Goal: Task Accomplishment & Management: Manage account settings

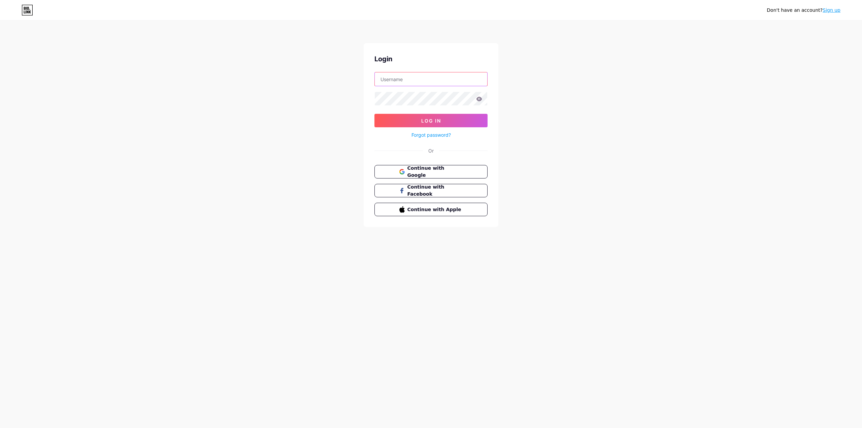
click at [444, 80] on input "text" at bounding box center [431, 78] width 113 height 13
type input "[EMAIL_ADDRESS][DOMAIN_NAME]"
click at [451, 125] on button "Log In" at bounding box center [431, 120] width 113 height 13
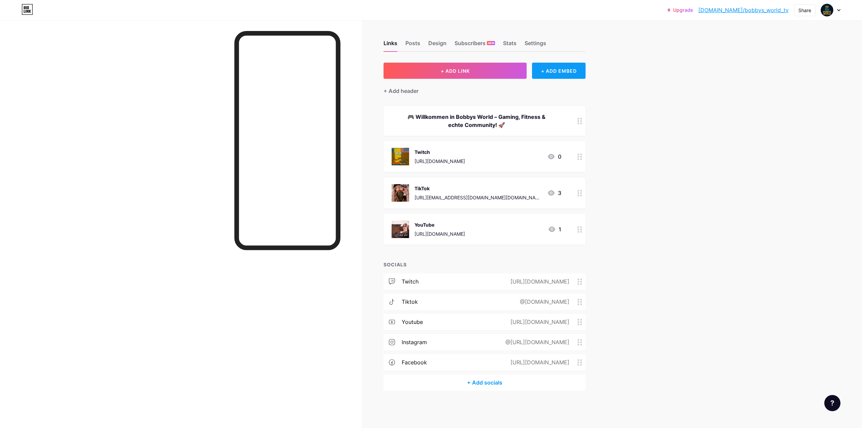
click at [552, 73] on div "+ ADD EMBED" at bounding box center [559, 71] width 54 height 16
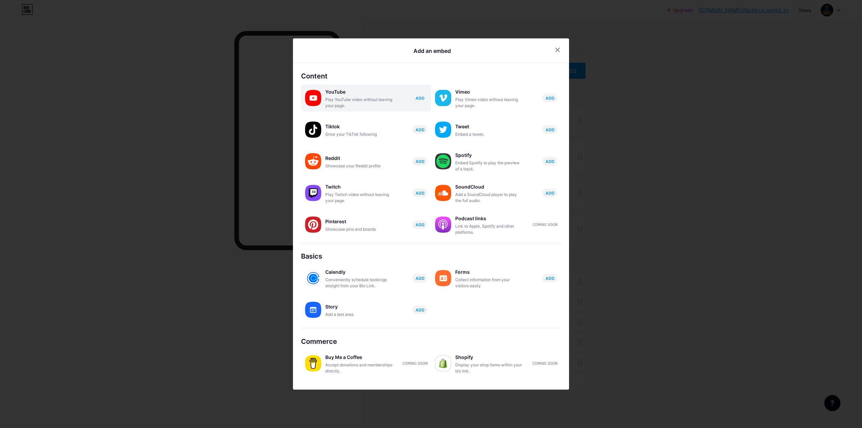
click at [343, 104] on div "Play YouTube video without leaving your page." at bounding box center [358, 103] width 67 height 12
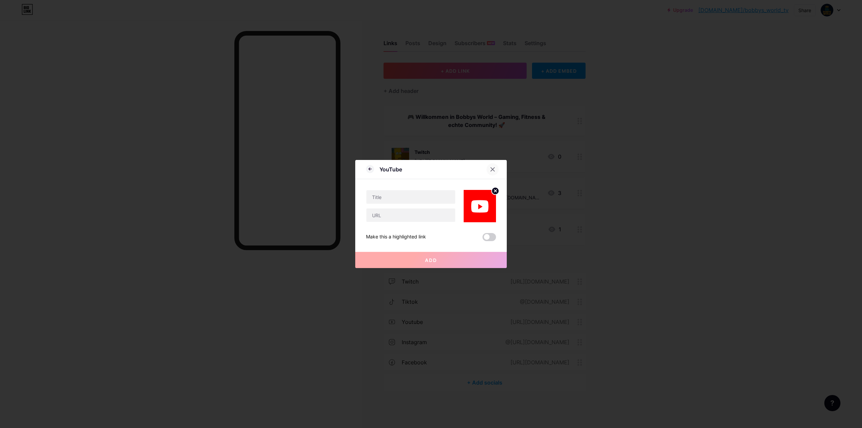
click at [493, 167] on div at bounding box center [493, 169] width 12 height 12
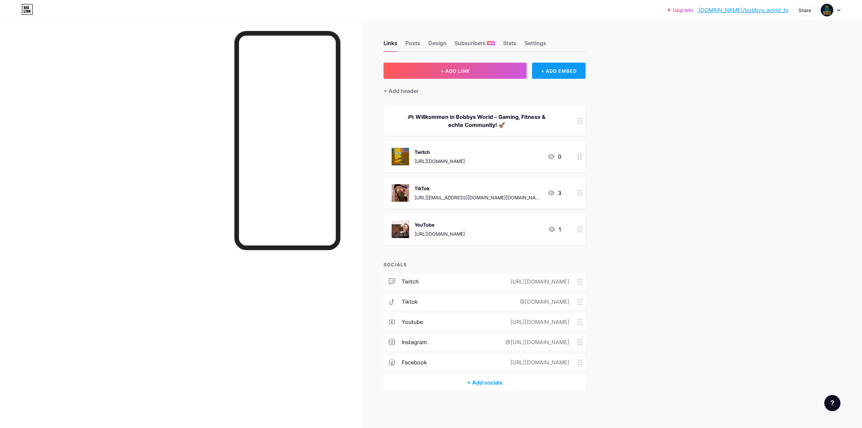
click at [573, 74] on div "+ ADD EMBED" at bounding box center [559, 71] width 54 height 16
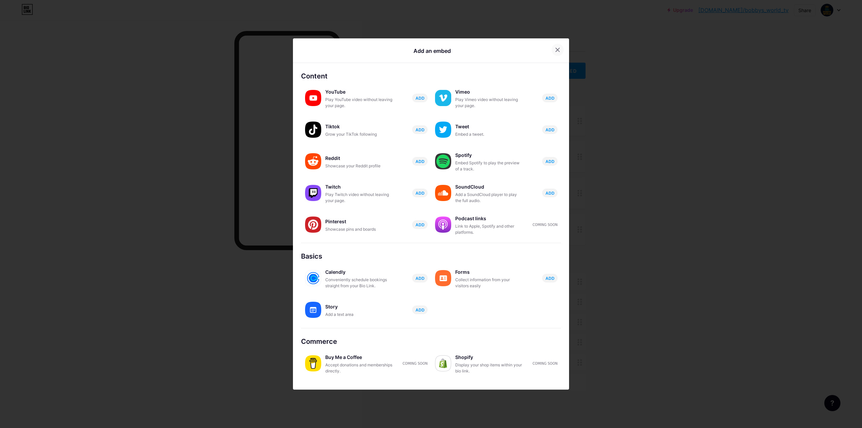
click at [554, 44] on div at bounding box center [558, 50] width 12 height 12
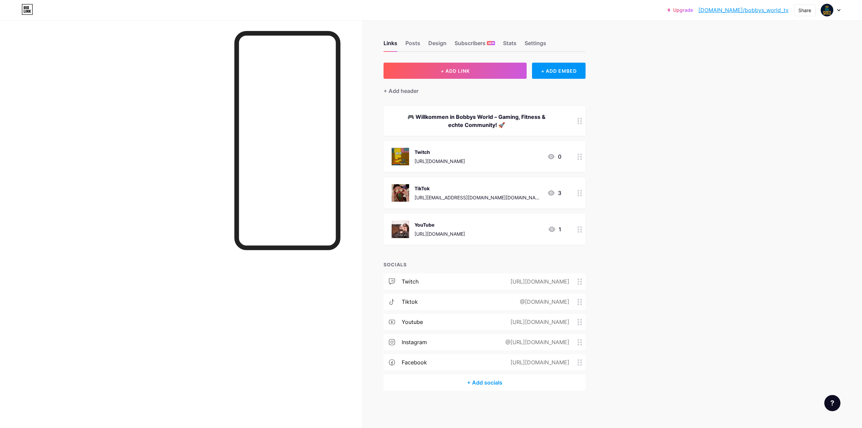
click at [474, 37] on div "Links Posts Design Subscribers NEW Stats Settings" at bounding box center [485, 40] width 202 height 24
click at [449, 47] on div "Links Posts Design Subscribers NEW Stats Settings" at bounding box center [485, 40] width 202 height 24
click at [443, 43] on div "Design" at bounding box center [438, 45] width 18 height 12
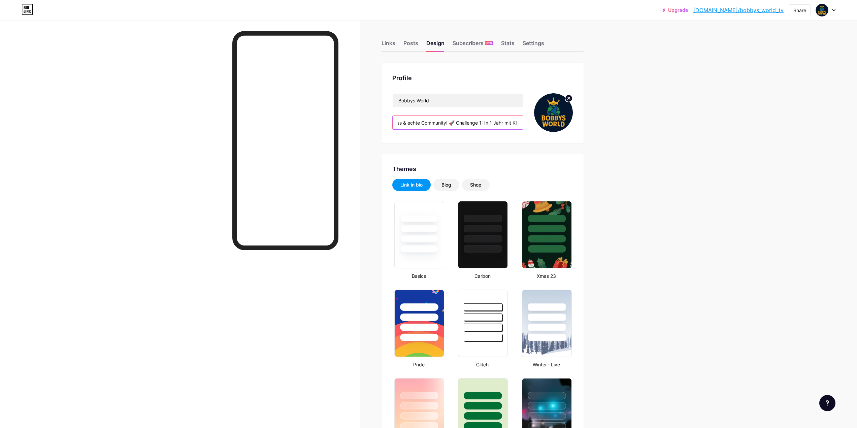
type input "#ffffff"
type input "#000000"
drag, startPoint x: 458, startPoint y: 127, endPoint x: 361, endPoint y: 127, distance: 97.4
click at [429, 127] on input "🎮 Willkommen in Bobbys World – Gaming, Fitness & echte Community! 🚀 Challenge 1…" at bounding box center [458, 122] width 130 height 13
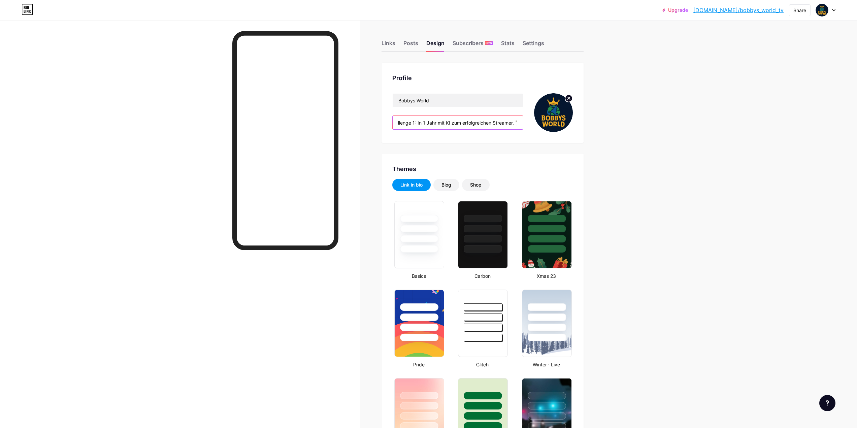
scroll to position [0, 296]
drag, startPoint x: 487, startPoint y: 127, endPoint x: 530, endPoint y: 131, distance: 42.7
click at [530, 131] on div "Bobbys World 🎮 Willkommen in Bobbys World – Gaming, Fitness & echte Community! …" at bounding box center [482, 112] width 181 height 39
click at [465, 115] on div "Bobbys World 🎮 Willkommen in Bobbys World – Gaming, Fitness & echte Community! …" at bounding box center [457, 112] width 131 height 39
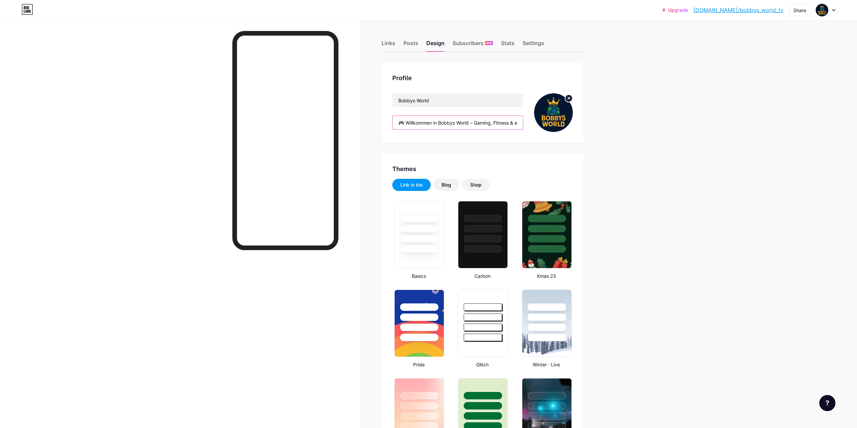
drag, startPoint x: 484, startPoint y: 126, endPoint x: 459, endPoint y: 123, distance: 25.5
click at [459, 123] on input "🎮 Willkommen in Bobbys World – Gaming, Fitness & echte Community! 🚀 Challenge 1…" at bounding box center [458, 122] width 130 height 13
click at [477, 124] on input "🎮 Willkommen in Bobbys World – Gaming, Fitness & echte Community! 🚀 Challenge 1…" at bounding box center [458, 122] width 130 height 13
click at [472, 124] on input "🎮 Willkommen in Bobbys World – Gaming, Fitness & echte Community! 🚀 Challenge 1…" at bounding box center [458, 122] width 130 height 13
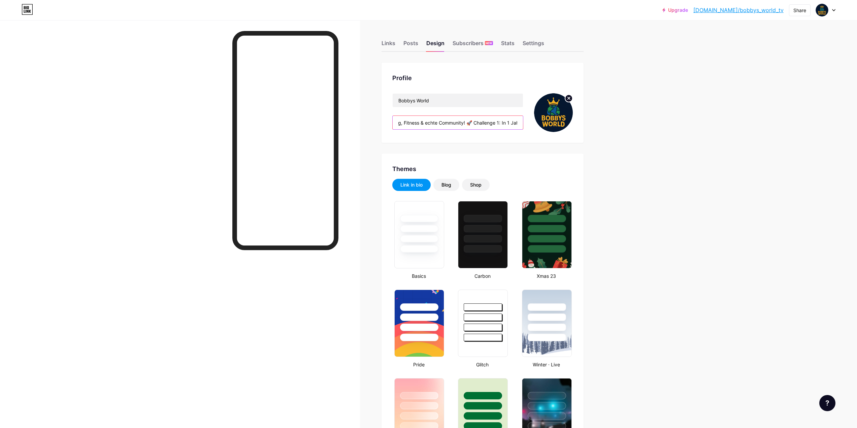
scroll to position [0, 0]
click at [404, 126] on input "🎮 Willkommen in Bobbys World – Gaming, Fitness & echte Community! 🚀 Challenge 1…" at bounding box center [458, 122] width 130 height 13
drag, startPoint x: 403, startPoint y: 124, endPoint x: 656, endPoint y: 133, distance: 253.8
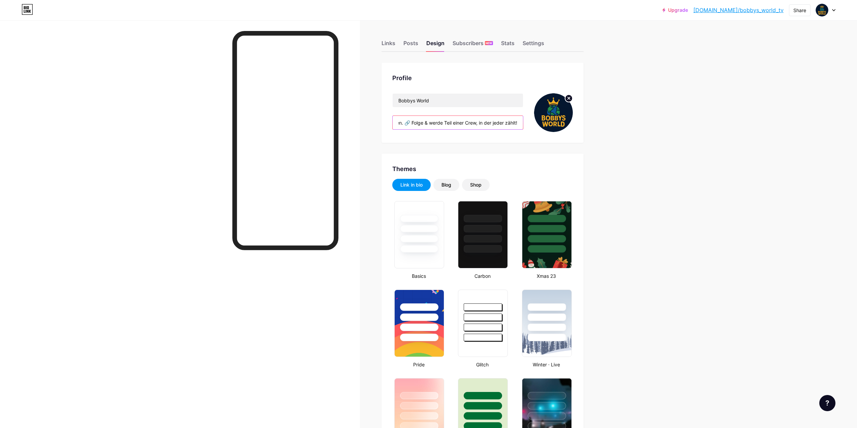
click at [506, 117] on input "🎮 Willkommen in Bobbys World – Gaming, Fitness & echte Community! 🚀 Challenge 1…" at bounding box center [458, 122] width 130 height 13
drag, startPoint x: 520, startPoint y: 123, endPoint x: 511, endPoint y: 122, distance: 9.5
click at [511, 122] on input "🎮 Willkommen in Bobbys World – Gaming, Fitness & echte Community! 🚀 Challenge 1…" at bounding box center [458, 122] width 130 height 13
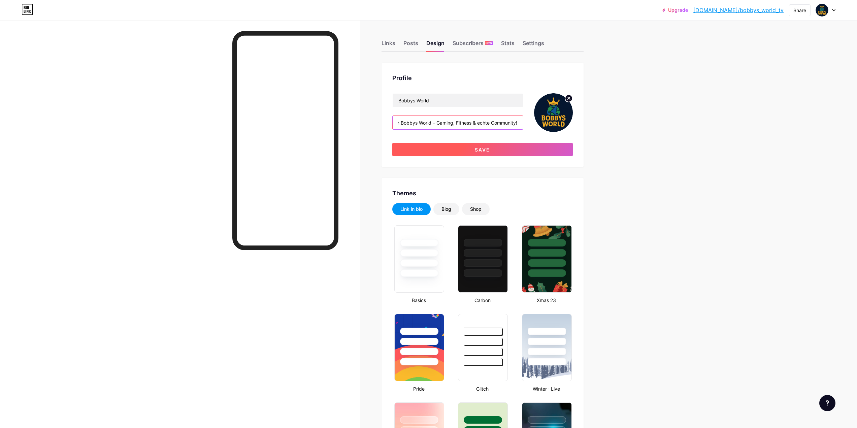
type input "🎮 Willkommen in Bobbys World – Gaming, Fitness & echte Community!"
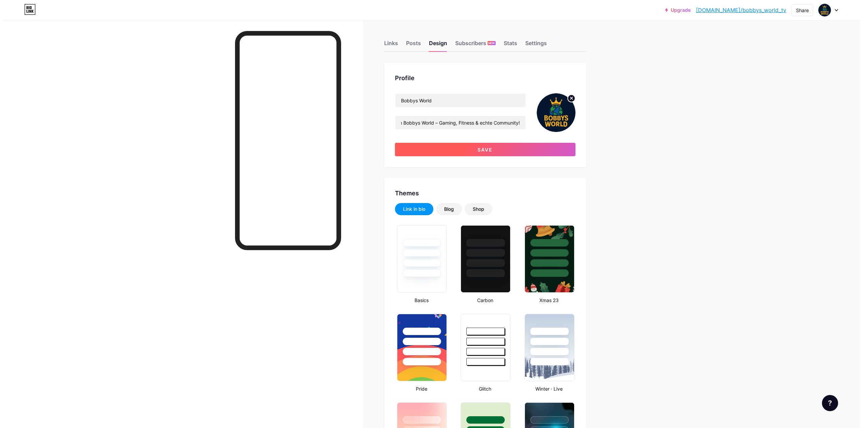
scroll to position [0, 0]
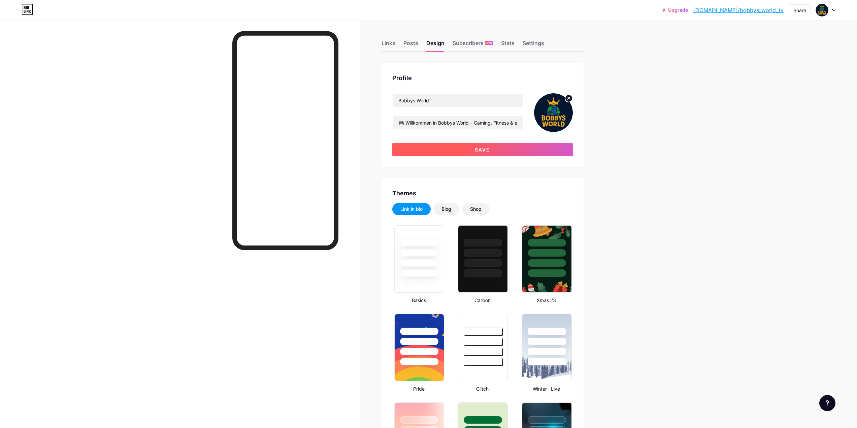
click at [474, 154] on button "Save" at bounding box center [482, 149] width 181 height 13
type input "#ffffff"
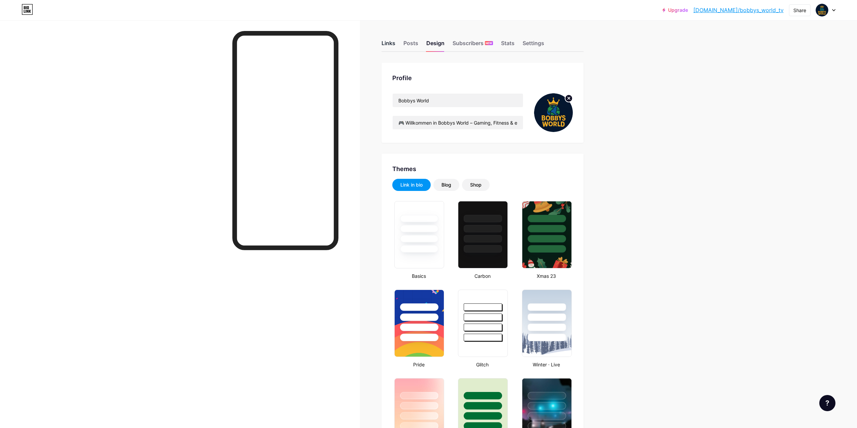
click at [388, 46] on div "Links" at bounding box center [389, 45] width 14 height 12
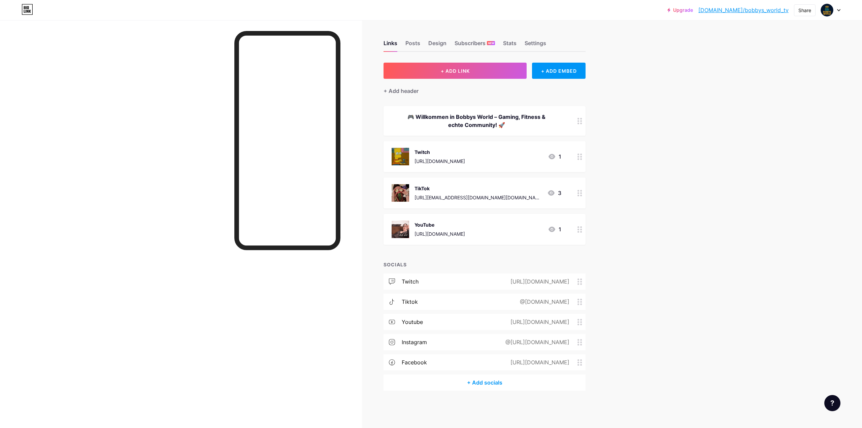
click at [461, 121] on div "🎮 Willkommen in Bobbys World – Gaming, Fitness & echte Community! 🚀" at bounding box center [477, 121] width 170 height 16
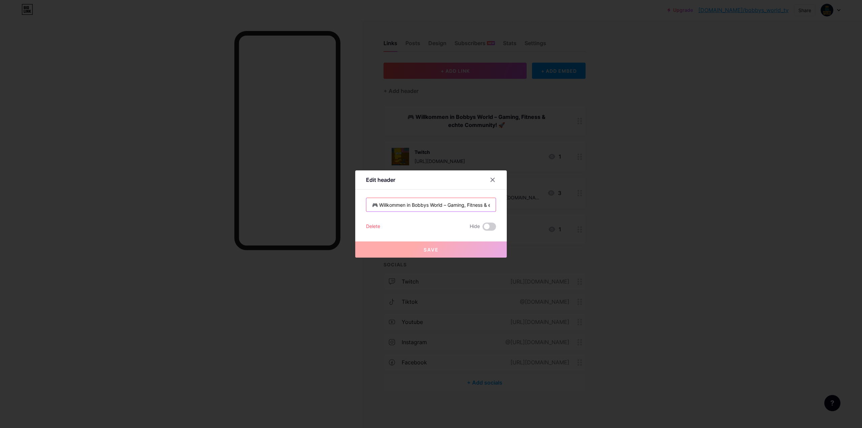
click at [414, 203] on input "🎮 Willkommen in Bobbys World – Gaming, Fitness & echte Community! 🚀" at bounding box center [431, 204] width 129 height 13
drag, startPoint x: 370, startPoint y: 206, endPoint x: 573, endPoint y: 198, distance: 203.7
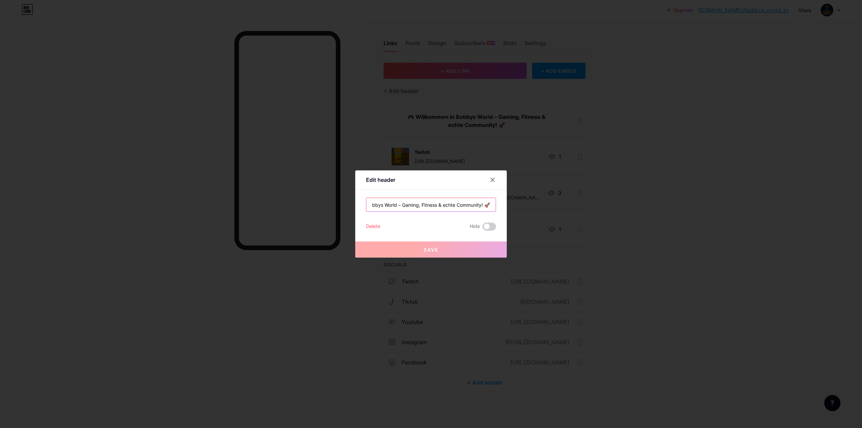
click at [572, 198] on div "Edit header 🎮 Willkommen in Bobbys World – Gaming, Fitness & echte Community! 🚀…" at bounding box center [431, 214] width 862 height 428
paste input "Challenge"
type input "🎮 Willkommen in Bobbys World – Gaming, Fitness & echte Community! 🚀 Challenge"
click at [429, 247] on span "Save" at bounding box center [431, 250] width 15 height 6
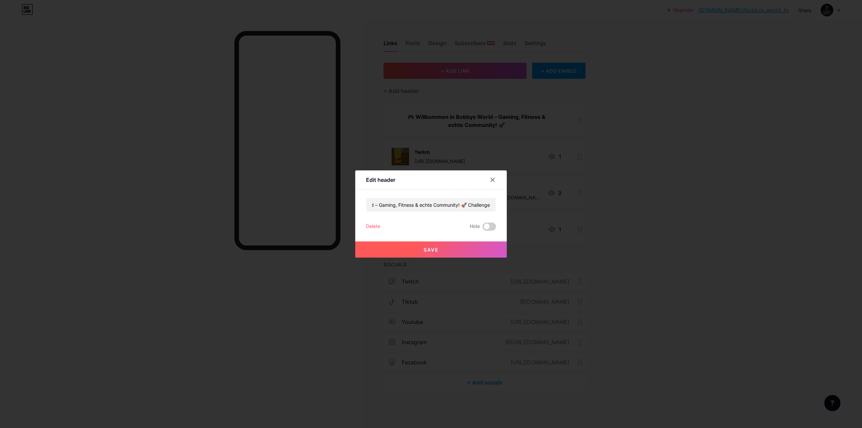
scroll to position [0, 0]
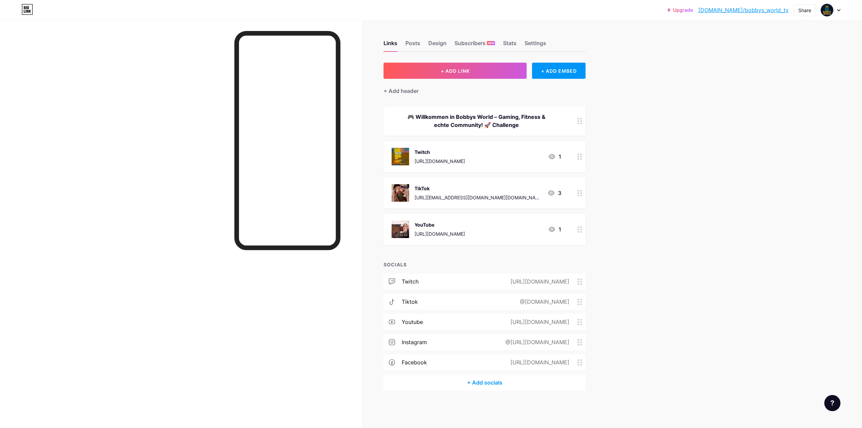
click at [517, 119] on div "🎮 Willkommen in Bobbys World – Gaming, Fitness & echte Community! 🚀 Challenge" at bounding box center [477, 121] width 170 height 16
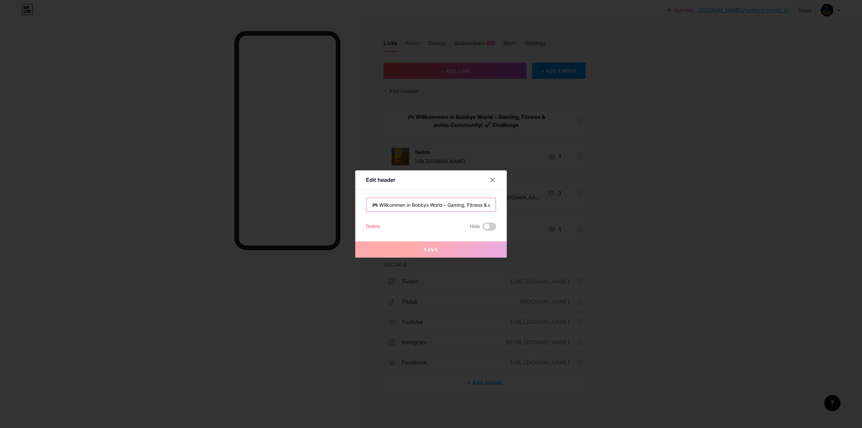
scroll to position [0, 72]
drag, startPoint x: 428, startPoint y: 205, endPoint x: 493, endPoint y: 200, distance: 64.9
click at [533, 190] on div "Edit header 🎮 Willkommen in Bobbys World – Gaming, Fitness & echte Community! 🚀…" at bounding box center [431, 214] width 862 height 428
click at [463, 205] on input "🎮 Willkommen in Bobbys World – Gaming, Fitness & echte Community! 🚀 Challenge" at bounding box center [431, 204] width 129 height 13
drag, startPoint x: 461, startPoint y: 204, endPoint x: 535, endPoint y: 195, distance: 74.4
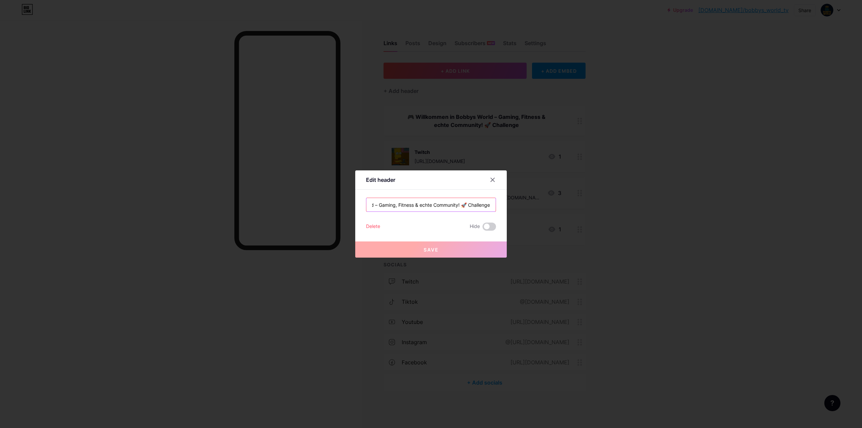
click at [532, 195] on div "Edit header 🎮 Willkommen in Bobbys World – Gaming, Fitness & echte Community! 🚀…" at bounding box center [431, 214] width 862 height 428
type input "🎮 Willkommen in Bobbys World – Gaming, Fitness & echte Community!"
click at [414, 250] on button "Save" at bounding box center [431, 250] width 152 height 16
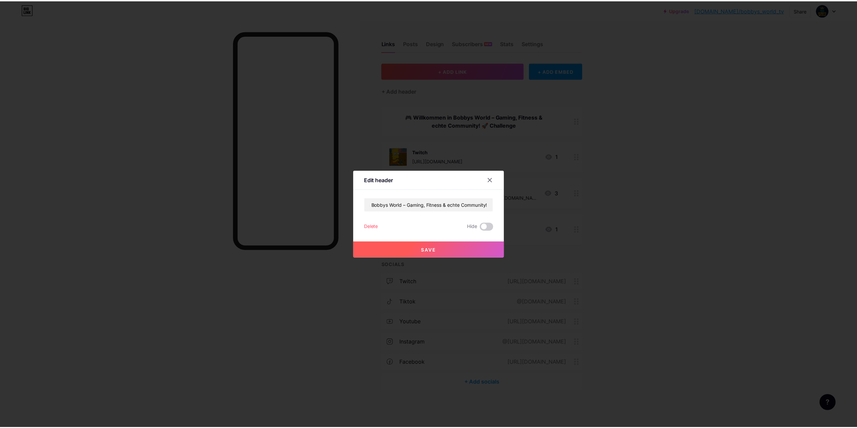
scroll to position [0, 0]
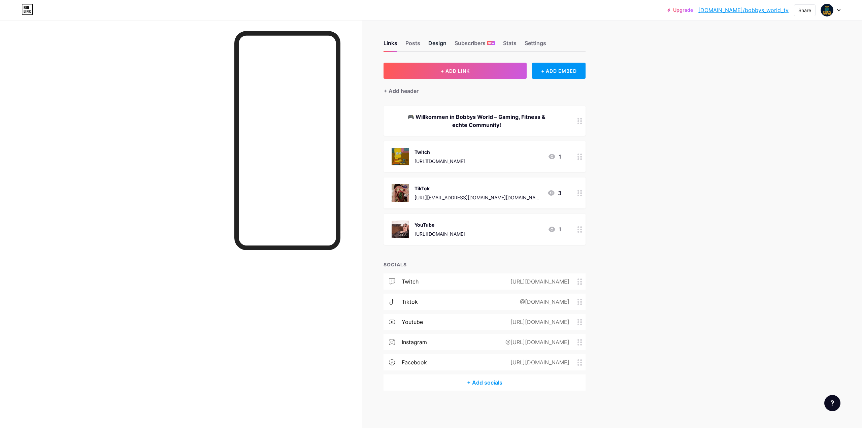
click at [435, 45] on div "Design" at bounding box center [438, 45] width 18 height 12
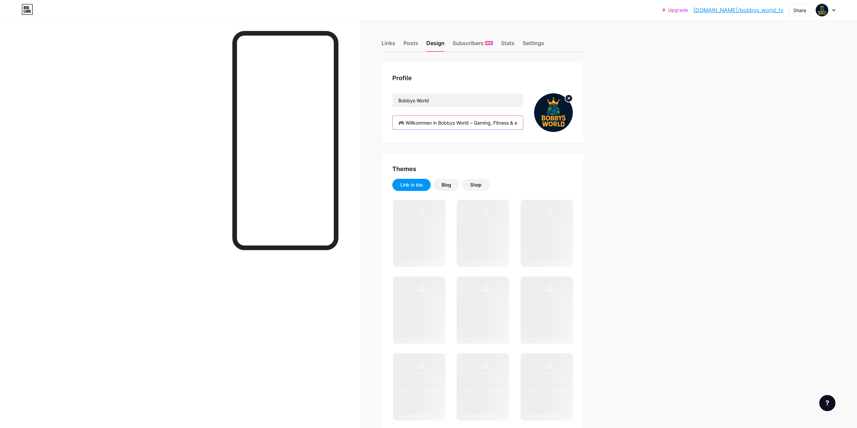
click at [432, 129] on input "🎮 Willkommen in Bobbys World – Gaming, Fitness & echte Community!" at bounding box center [458, 122] width 130 height 13
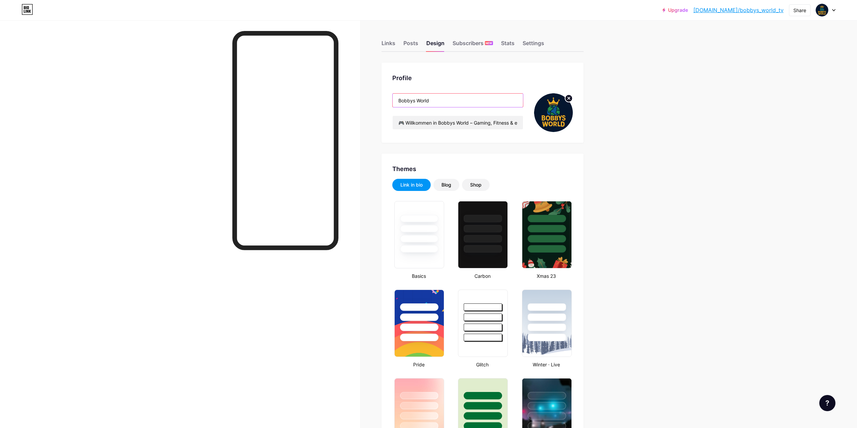
click at [437, 101] on input "Bobbys World" at bounding box center [458, 100] width 130 height 13
type input "#ffffff"
type input "#000000"
drag, startPoint x: 400, startPoint y: 122, endPoint x: 642, endPoint y: 120, distance: 241.9
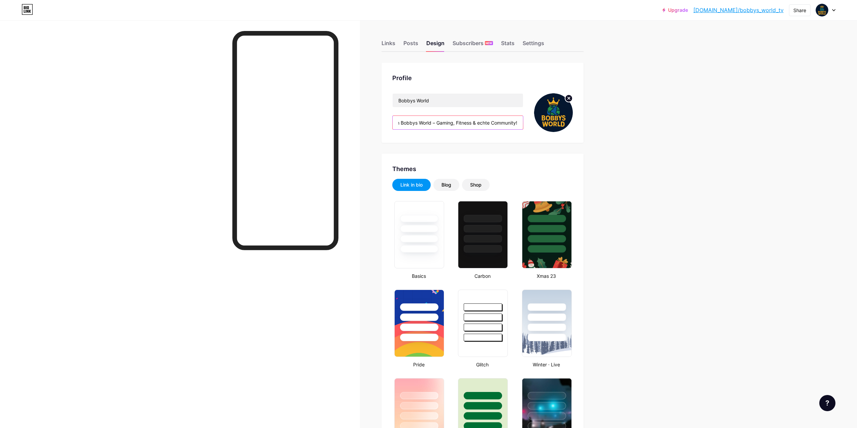
paste input "🚀 Challenge 1: In 1 Jahr mit KI zum erfolgreichen Streamer. 🏋️ Challenge 2: Mit…"
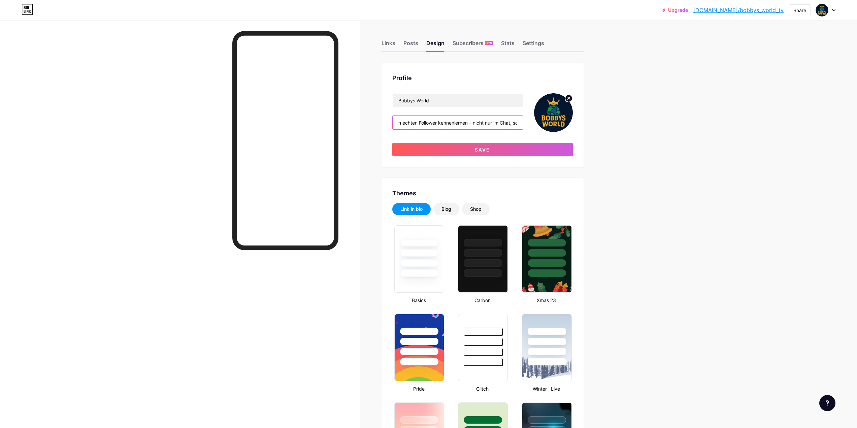
scroll to position [0, 0]
drag, startPoint x: 432, startPoint y: 122, endPoint x: 351, endPoint y: 124, distance: 81.2
click at [478, 123] on input "🎮 Willkommen in Bobbys World – Gaming, Fitness & echte Community! 🚀 Challenge 1…" at bounding box center [458, 122] width 130 height 13
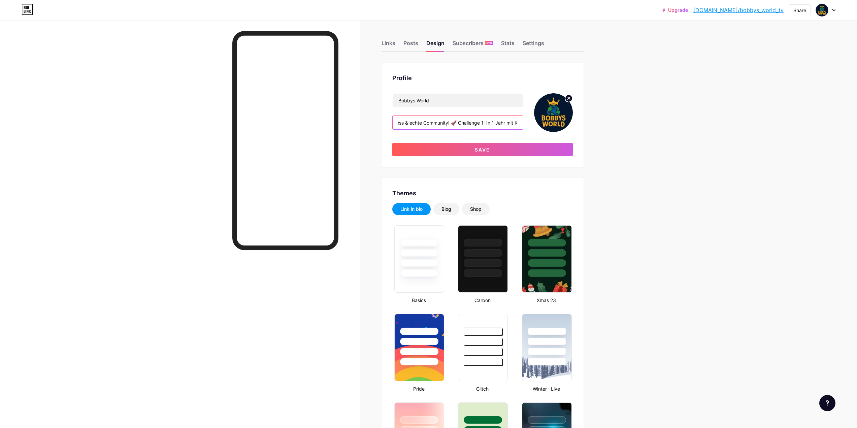
drag, startPoint x: 490, startPoint y: 123, endPoint x: 464, endPoint y: 124, distance: 26.0
click at [466, 124] on input "🎮 Willkommen in Bobbys World – Gaming, Fitness & echte Community! 🚀 Challenge 1…" at bounding box center [458, 122] width 130 height 13
click at [457, 121] on input "🎮 Willkommen in Bobbys World – Gaming, Fitness & echte Community! 🚀 Challenge 1…" at bounding box center [458, 122] width 130 height 13
drag, startPoint x: 401, startPoint y: 124, endPoint x: 643, endPoint y: 127, distance: 242.9
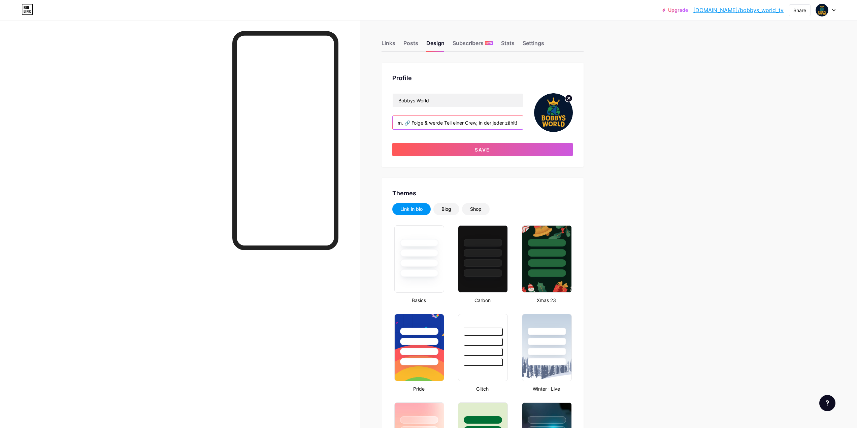
paste input "Willkommen in Bobbys World! Ich bin [PERSON_NAME] – Gamer, Fitness-Challenger u…"
type input "Willkommen in Bobbys World! Ich bin [PERSON_NAME] – Gamer, Fitness-Challenger u…"
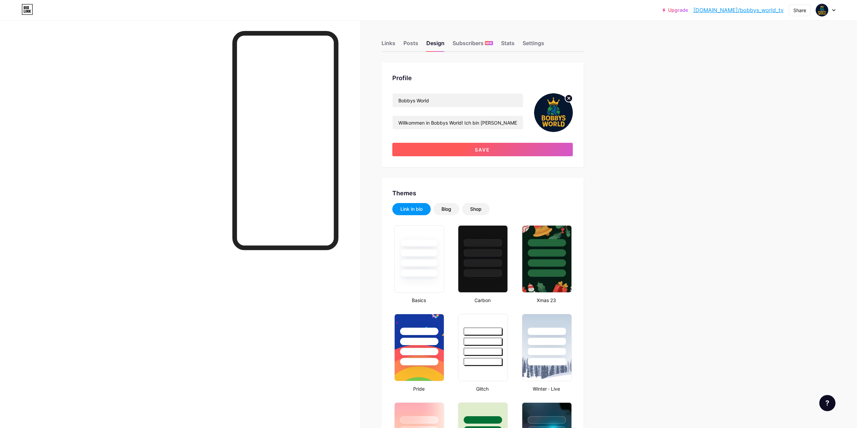
click at [454, 152] on button "Save" at bounding box center [482, 149] width 181 height 13
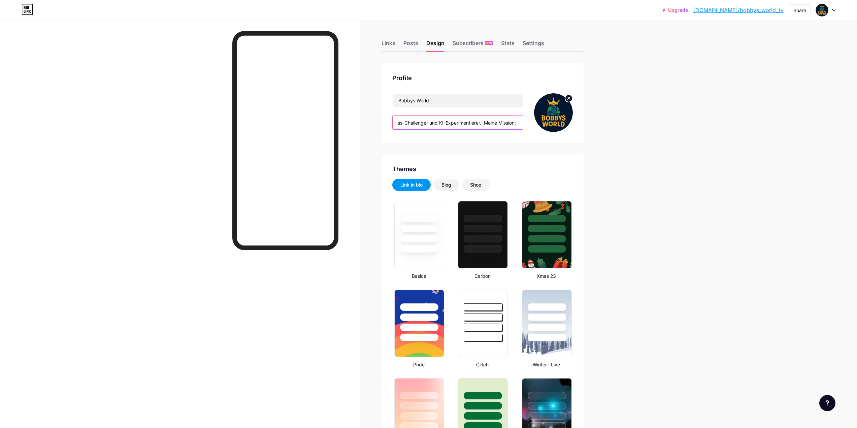
scroll to position [0, 155]
drag, startPoint x: 462, startPoint y: 125, endPoint x: 464, endPoint y: 128, distance: 3.9
click at [445, 127] on input "Willkommen in Bobbys World! Ich bin [PERSON_NAME] – Gamer, Fitness-Challenger u…" at bounding box center [458, 122] width 130 height 13
click at [465, 121] on input "Willkommen in Bobbys World! Ich bin [PERSON_NAME] – Gamer, Fitness-Challenger u…" at bounding box center [458, 122] width 130 height 13
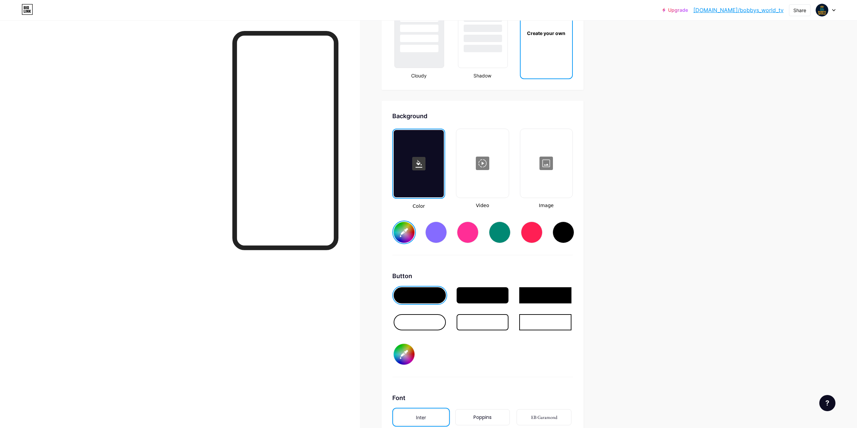
scroll to position [809, 0]
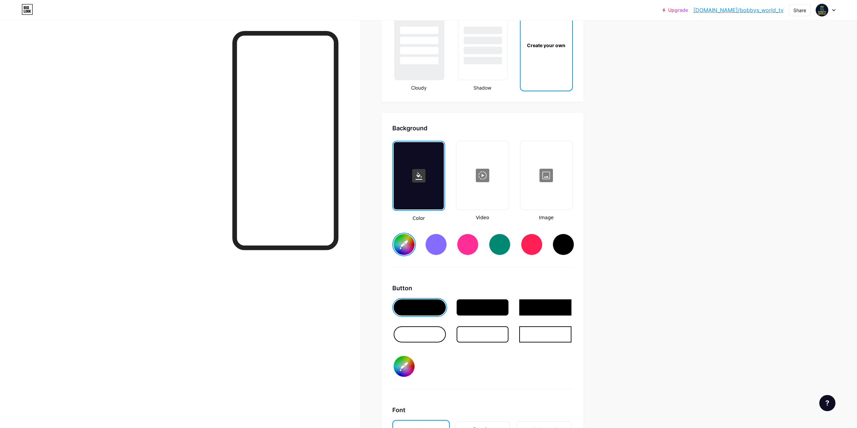
click at [422, 180] on icon at bounding box center [419, 176] width 7 height 8
click at [406, 245] on input "#ffffff" at bounding box center [404, 244] width 21 height 21
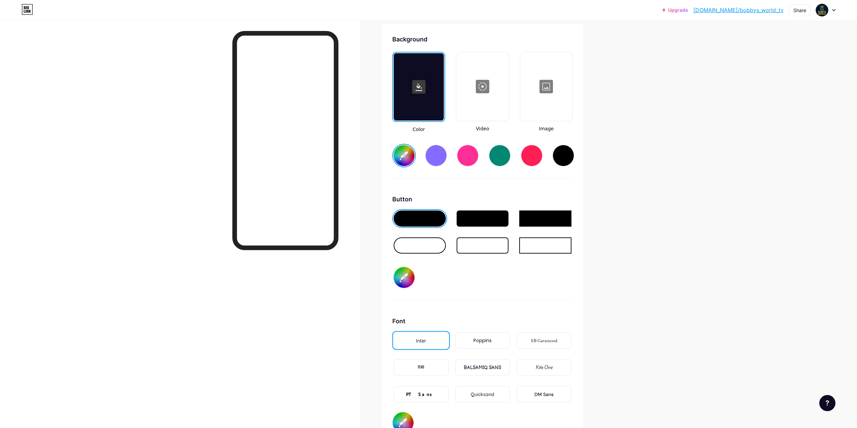
scroll to position [910, 0]
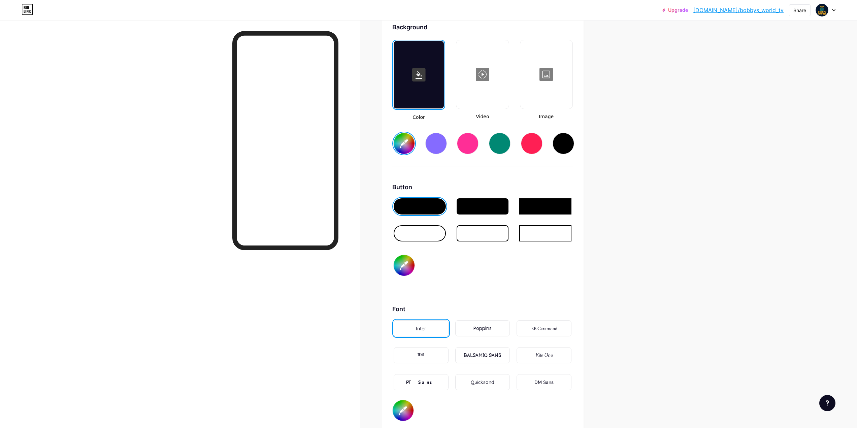
click at [406, 272] on input "#000000" at bounding box center [404, 265] width 21 height 21
type input "#00ffff"
type input "#a26d6d"
type input "#00ffff"
type input "#a16868"
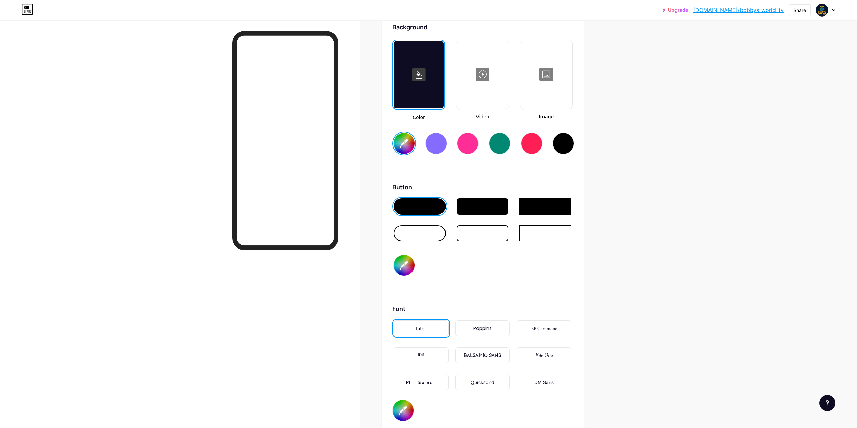
type input "#00ffff"
type input "#a26767"
type input "#00ffff"
type input "#a06464"
type input "#00ffff"
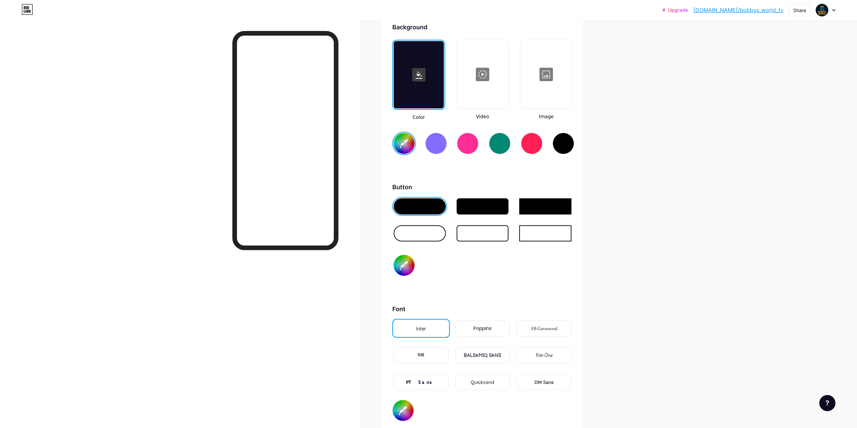
type input "#9e6161"
type input "#00ffff"
type input "#9f6060"
type input "#00ffff"
type input "#9c5e5e"
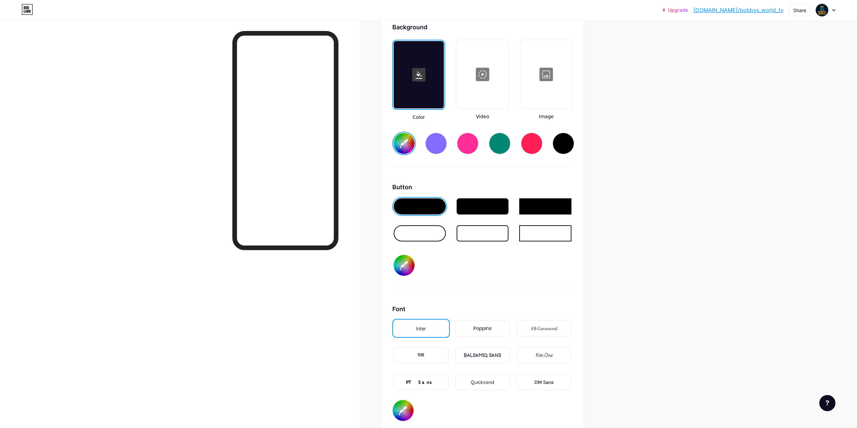
type input "#00ffff"
type input "#9d5c5c"
type input "#00ffff"
type input "#9f5b5b"
type input "#00ffff"
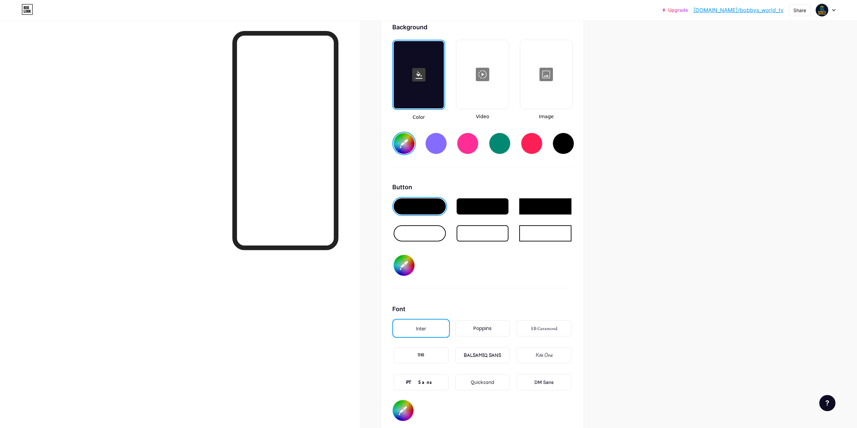
type input "#9b5959"
type input "#00ffff"
type input "#9d5858"
type input "#00ffff"
type input "#9e5757"
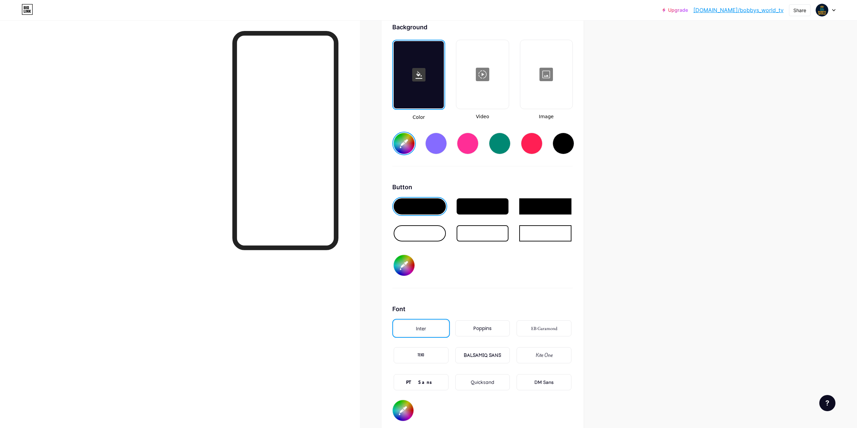
type input "#00ffff"
type input "#9c5454"
type input "#00ffff"
type input "#9d5353"
type input "#00ffff"
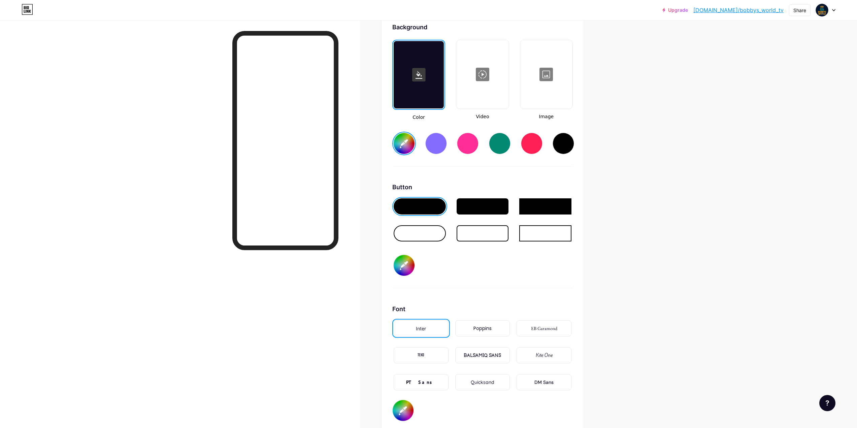
type input "#9e5151"
type input "#00ffff"
type input "#9c4f4f"
type input "#00ffff"
type input "#9a4c4c"
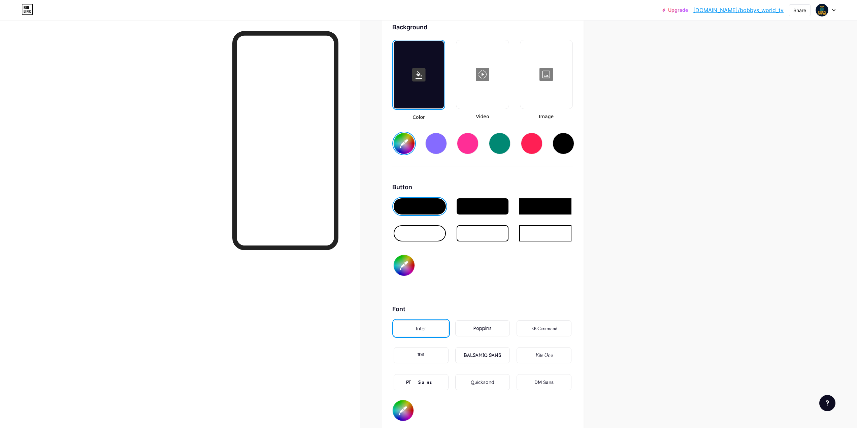
type input "#00ffff"
type input "#9b4b4b"
type input "#00ffff"
type input "#9c4949"
type input "#00ffff"
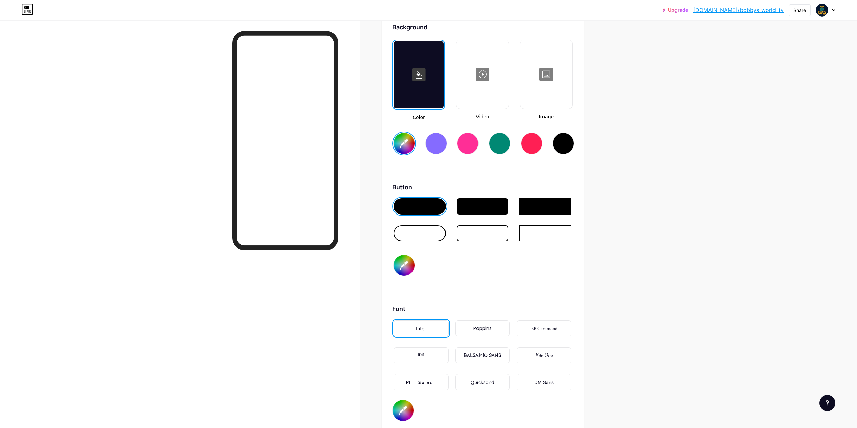
type input "#9d4848"
type input "#00ffff"
type input "#9a4747"
type input "#00ffff"
type input "#9b4646"
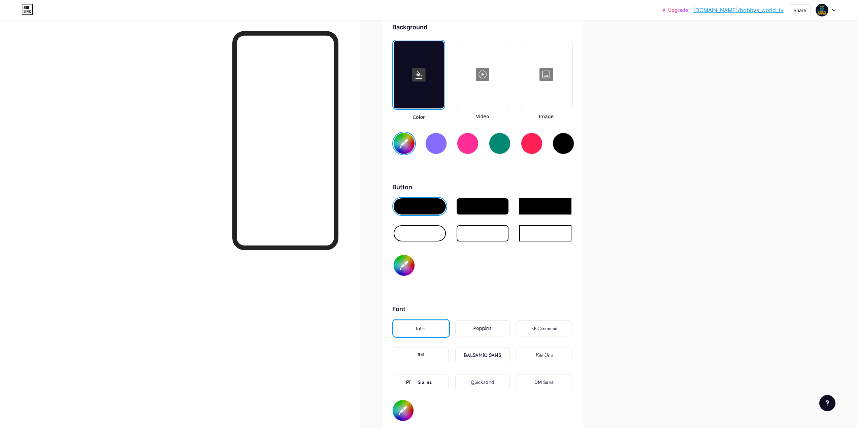
type input "#00ffff"
type input "#984343"
type input "#00ffff"
type input "#9a4242"
type input "#00ffff"
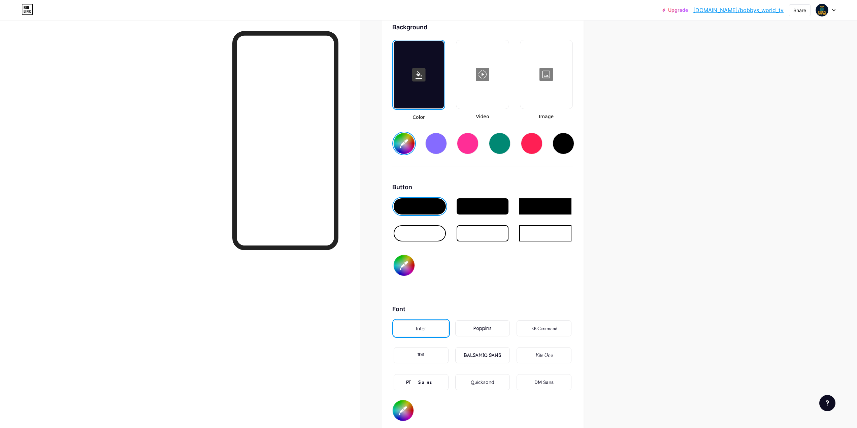
type input "#9b4141"
type input "#00ffff"
type input "#983e3e"
type input "#00ffff"
type input "#993d3d"
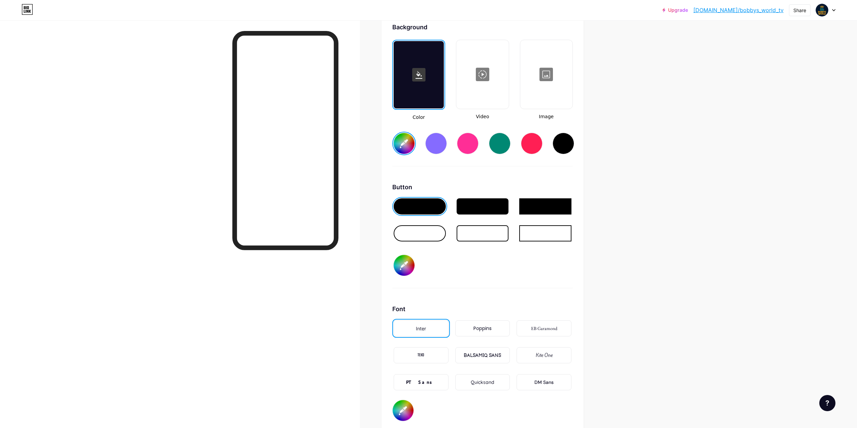
type input "#00ffff"
type input "#973b3b"
type input "#00ffff"
type input "#953737"
type input "#00ffff"
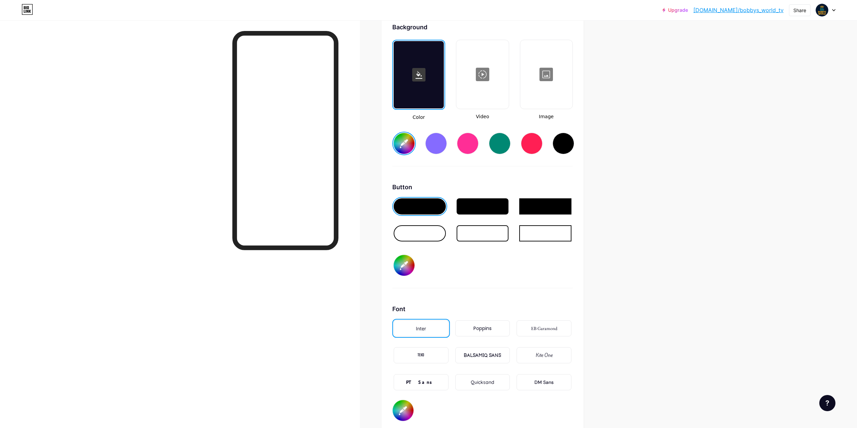
type input "#963636"
type input "#00ffff"
type input "#973535"
type input "#00ffff"
type input "#983434"
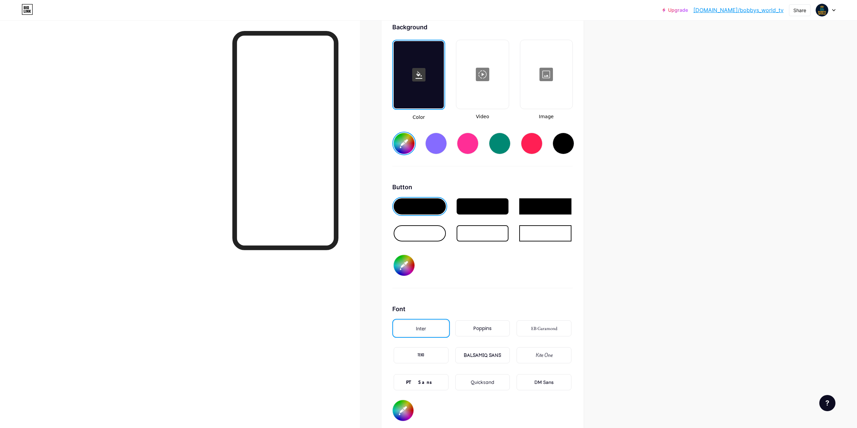
type input "#00ffff"
type input "#943333"
type input "#00ffff"
type input "#953232"
type input "#00ffff"
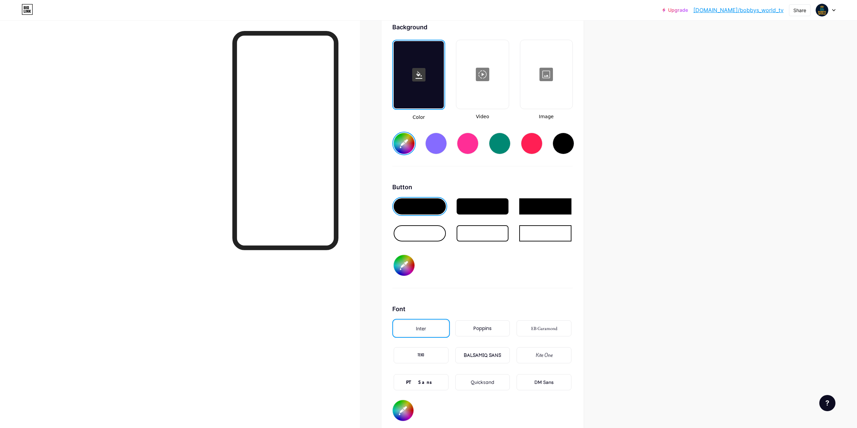
type input "#963131"
type input "#00ffff"
type input "#973030"
type input "#00ffff"
type input "#982f2f"
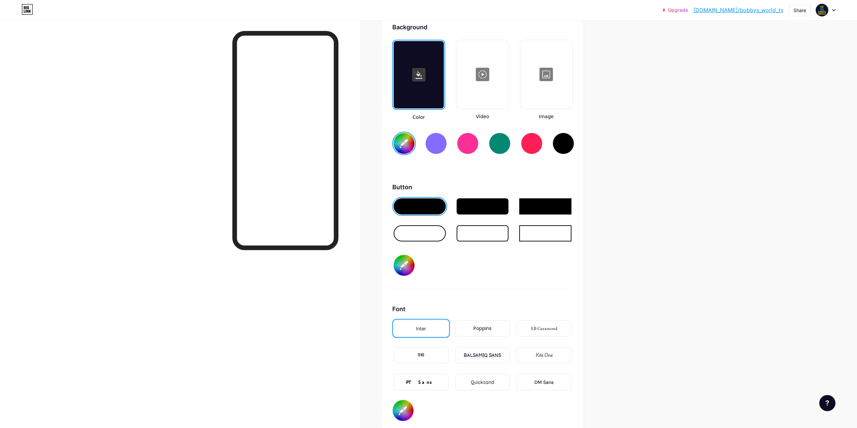
type input "#00ffff"
type input "#942e2e"
type input "#00ffff"
type input "#952d2d"
type input "#00ffff"
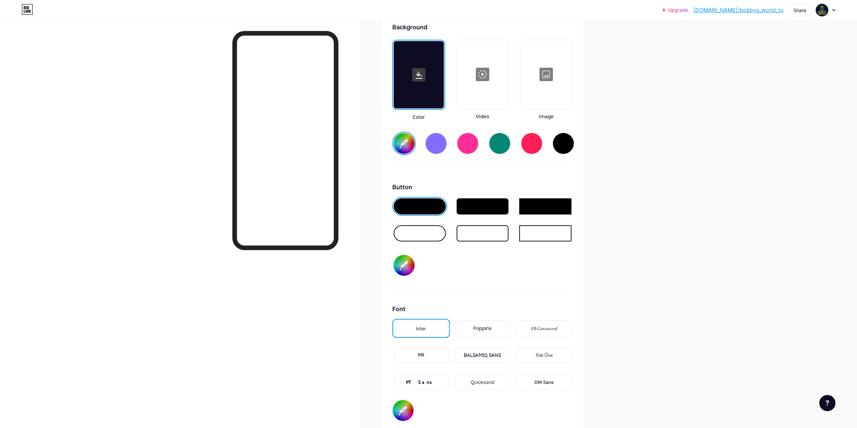
type input "#962c2c"
type input "#00ffff"
type input "#972020"
type input "#00ffff"
type input "#b92d2d"
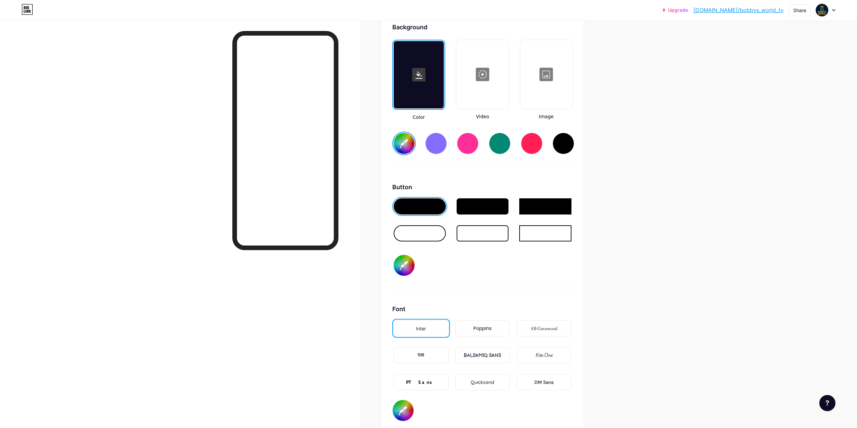
click at [525, 279] on div "Button #b92d2d" at bounding box center [482, 236] width 181 height 106
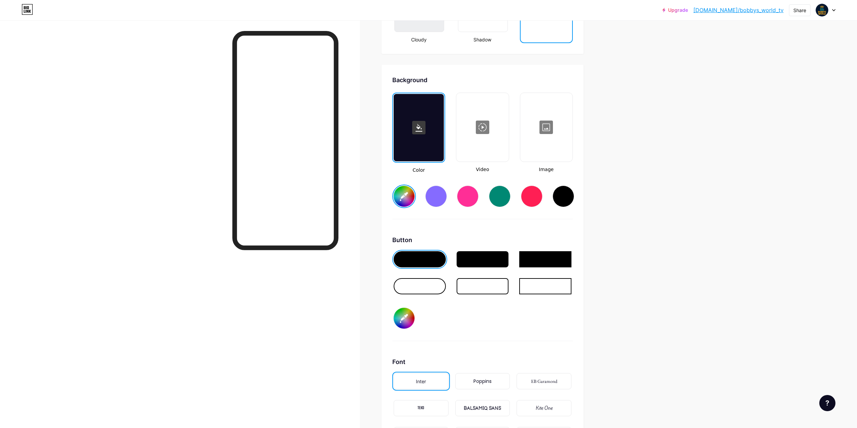
scroll to position [842, 0]
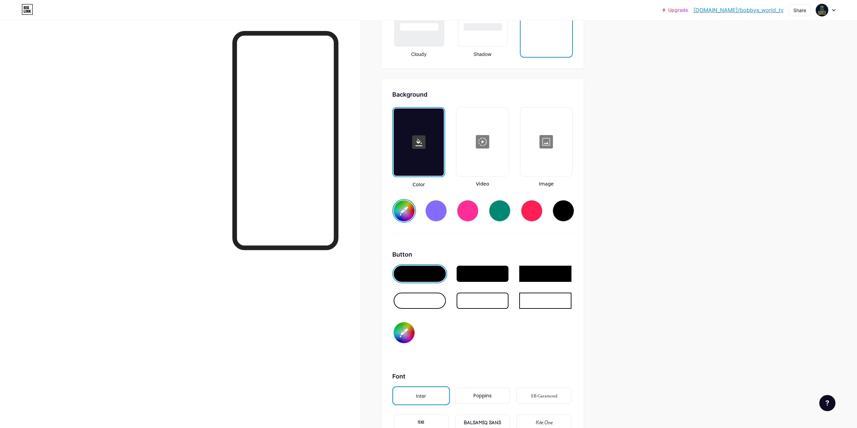
click at [492, 166] on div at bounding box center [482, 141] width 51 height 67
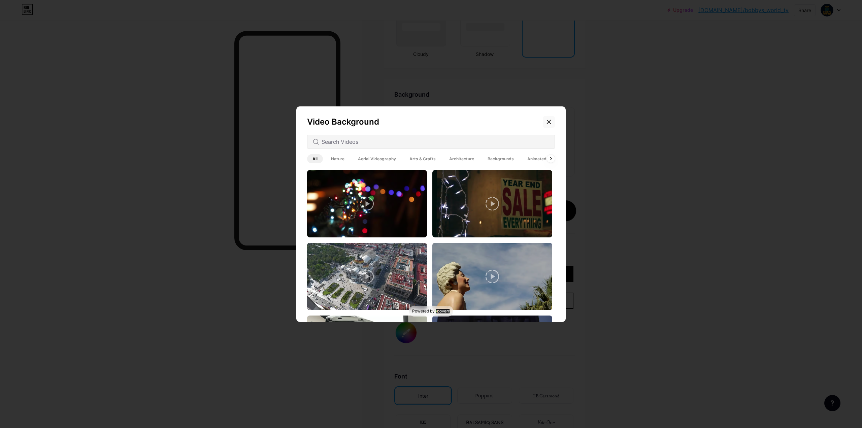
click at [546, 123] on icon at bounding box center [548, 121] width 5 height 5
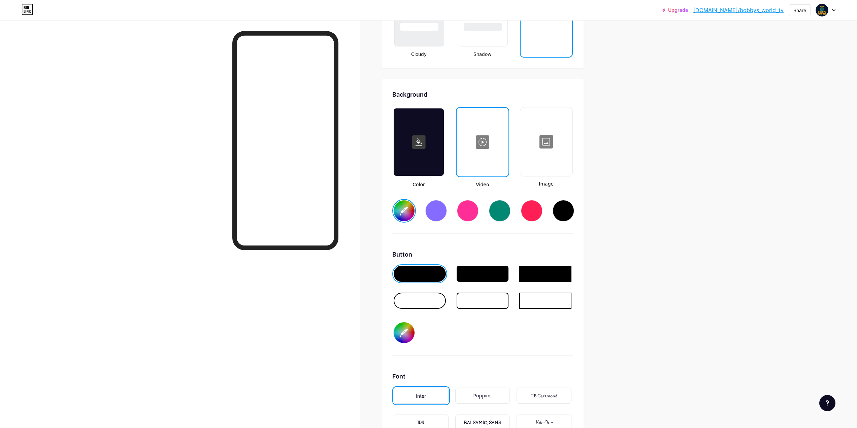
click at [549, 133] on div at bounding box center [546, 141] width 51 height 67
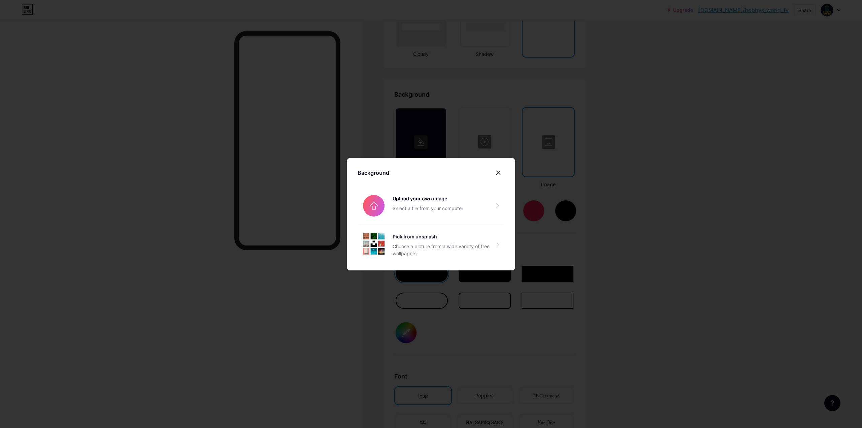
click at [665, 174] on div at bounding box center [431, 214] width 862 height 428
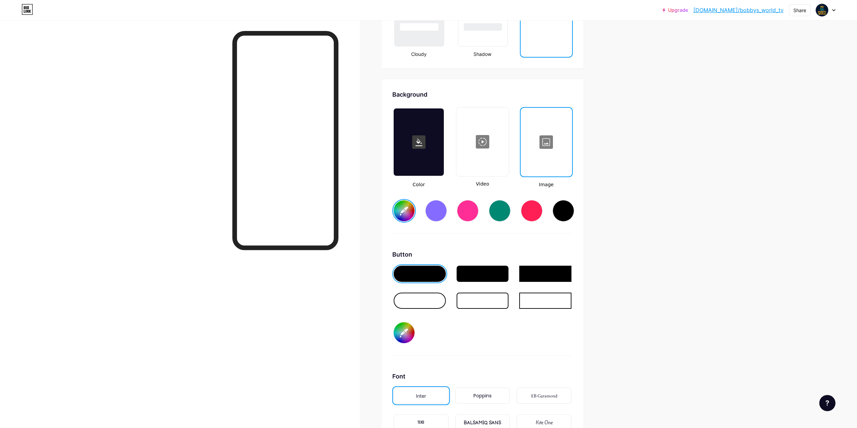
click at [408, 214] on input "#00ffff" at bounding box center [404, 210] width 21 height 21
click at [527, 240] on div "Background Color Video Image #0d1b2a Button #b92d2d Font Inter Poppins EB Garam…" at bounding box center [482, 289] width 181 height 399
click at [411, 212] on input "#0d1b2a" at bounding box center [404, 210] width 21 height 21
click at [434, 121] on div at bounding box center [419, 141] width 50 height 67
click at [426, 140] on rect at bounding box center [418, 141] width 13 height 13
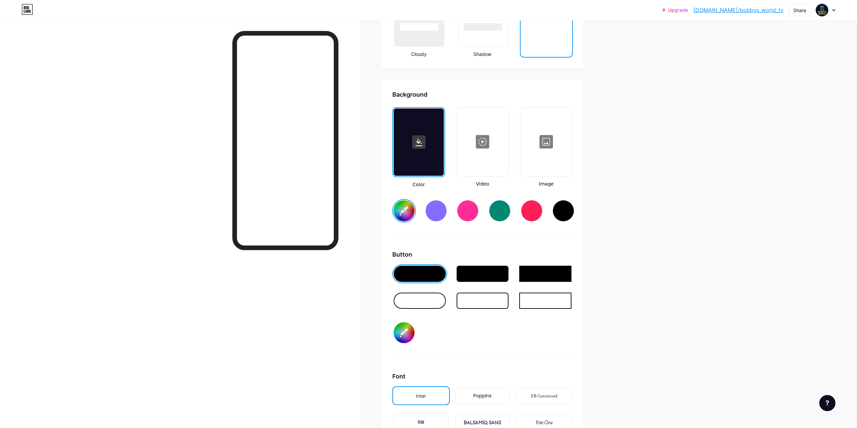
click at [405, 216] on input "#0d1b2a" at bounding box center [404, 210] width 21 height 21
click at [415, 205] on input "#0d1b2a" at bounding box center [404, 210] width 21 height 21
type input "#000000"
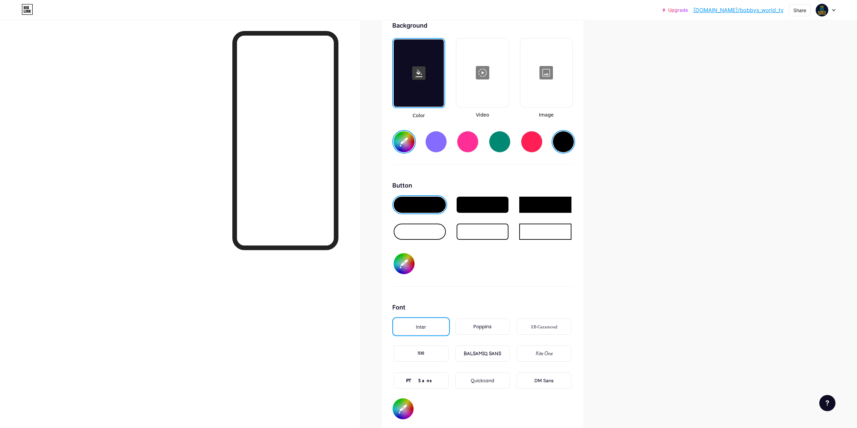
scroll to position [878, 0]
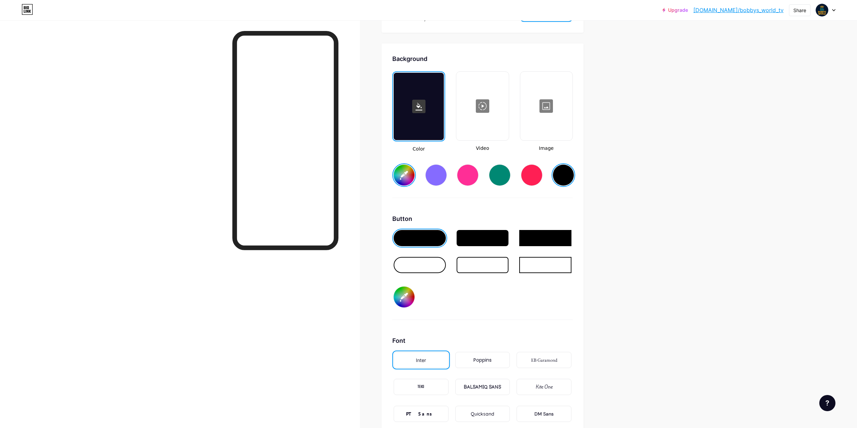
click at [438, 237] on div at bounding box center [420, 238] width 52 height 16
click at [407, 305] on input "#b92d2d" at bounding box center [404, 297] width 21 height 21
click at [402, 293] on input "#b92d2d" at bounding box center [404, 297] width 21 height 21
type input "#ffd700"
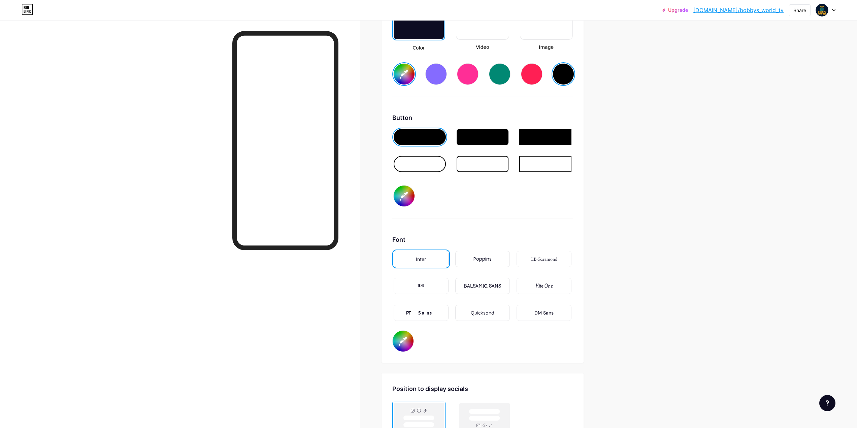
scroll to position [1013, 0]
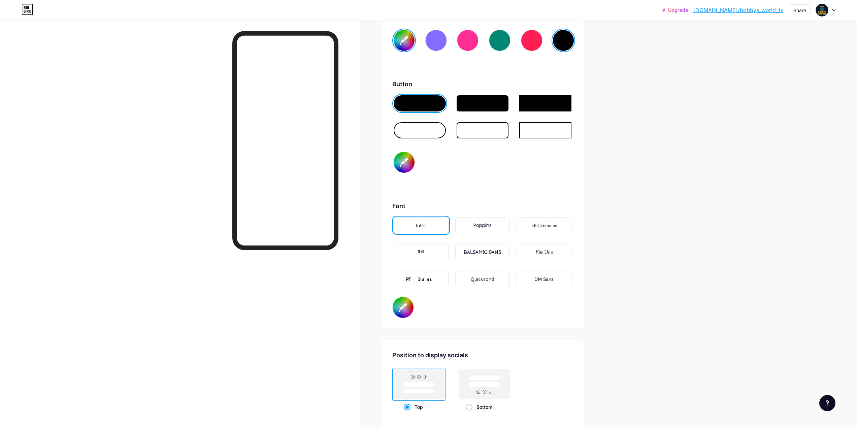
click at [481, 224] on div "Poppins" at bounding box center [483, 225] width 18 height 7
click at [421, 232] on div "Inter" at bounding box center [421, 225] width 55 height 16
click at [449, 224] on div "Inter" at bounding box center [421, 225] width 55 height 16
click at [496, 234] on div "Poppins" at bounding box center [483, 225] width 58 height 19
click at [427, 256] on div "TEKO" at bounding box center [421, 252] width 55 height 16
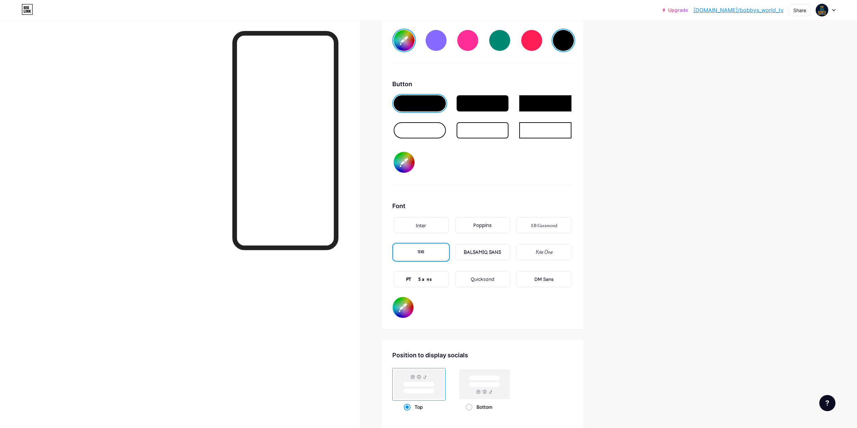
click at [533, 230] on div "EB Garamond" at bounding box center [544, 225] width 55 height 16
click at [493, 273] on div "Quicksand" at bounding box center [482, 279] width 55 height 16
click at [545, 278] on div "DM Sans" at bounding box center [544, 279] width 19 height 7
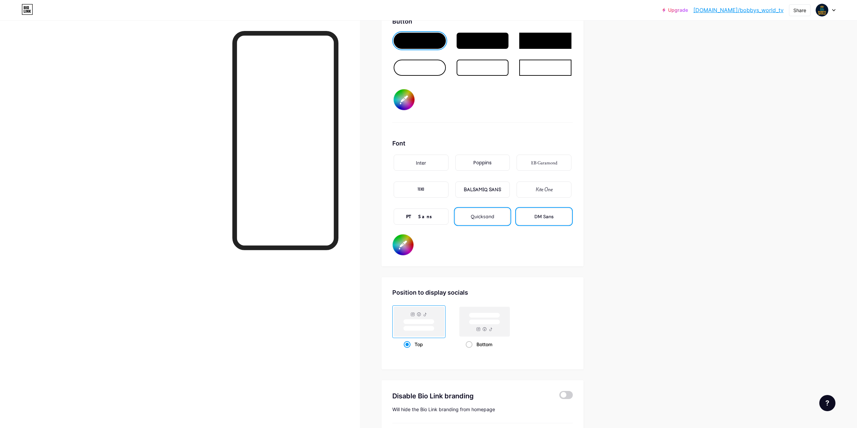
scroll to position [1080, 0]
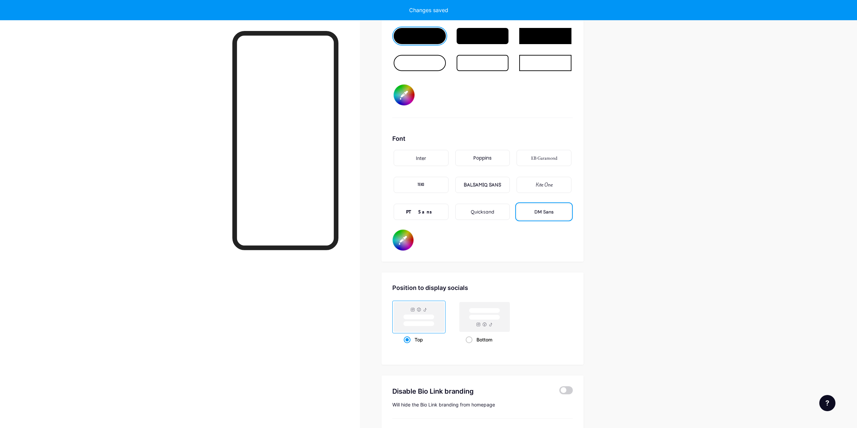
click at [424, 182] on div "TEKO" at bounding box center [421, 185] width 7 height 7
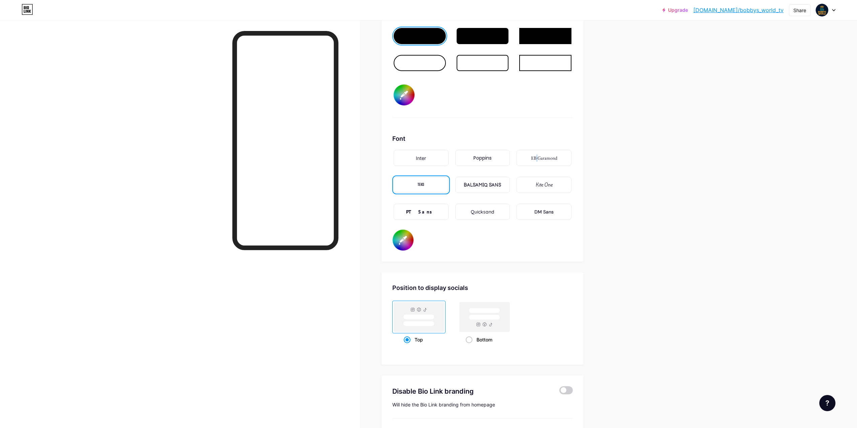
click at [538, 166] on div "EB Garamond" at bounding box center [544, 158] width 58 height 19
click at [555, 159] on div "EB Garamond" at bounding box center [544, 158] width 26 height 7
click at [425, 159] on div "Inter" at bounding box center [421, 158] width 10 height 7
click at [414, 188] on div "TEKO" at bounding box center [421, 185] width 55 height 16
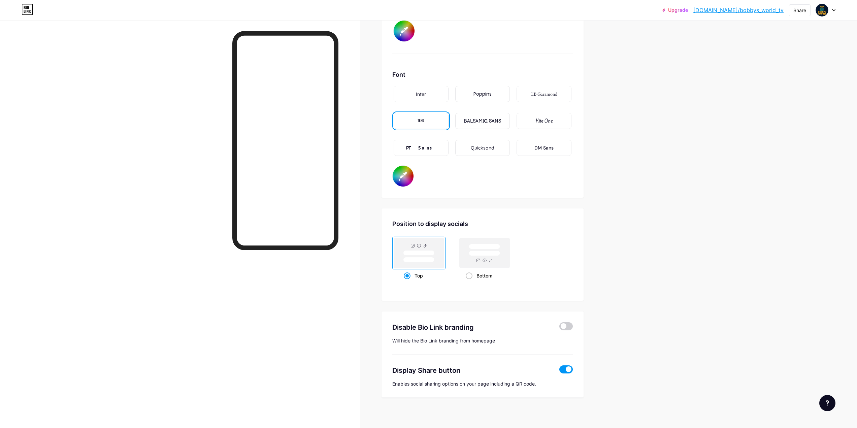
scroll to position [1147, 0]
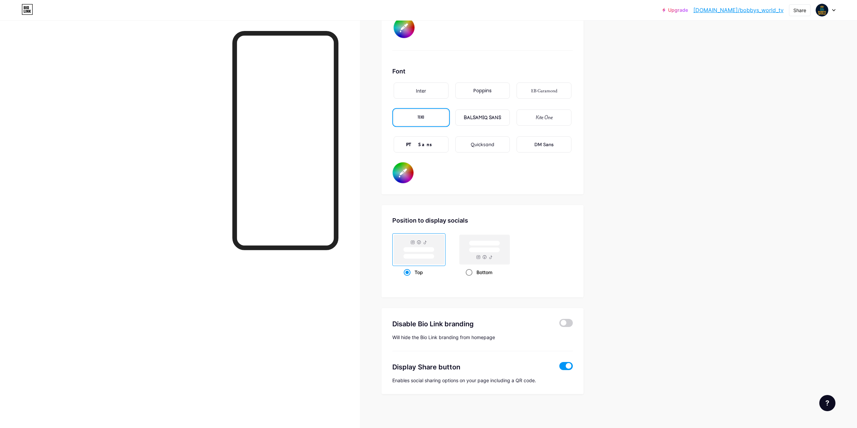
click at [486, 245] on rect at bounding box center [484, 243] width 31 height 5
click at [470, 279] on input "Bottom" at bounding box center [468, 281] width 4 height 4
radio input "true"
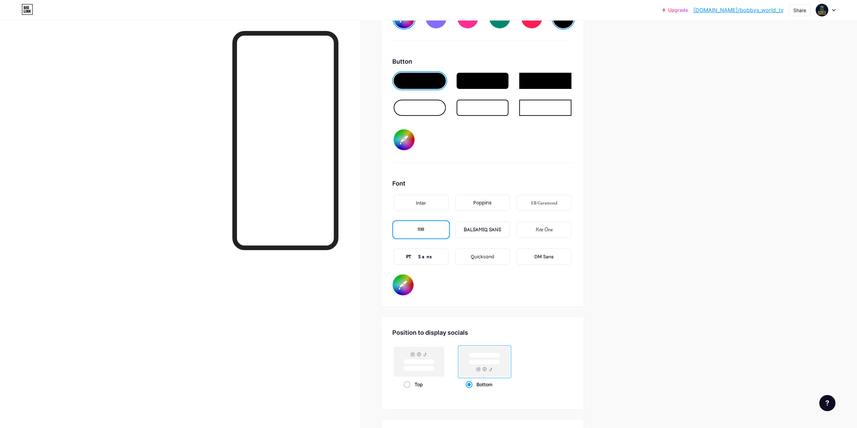
scroll to position [1114, 0]
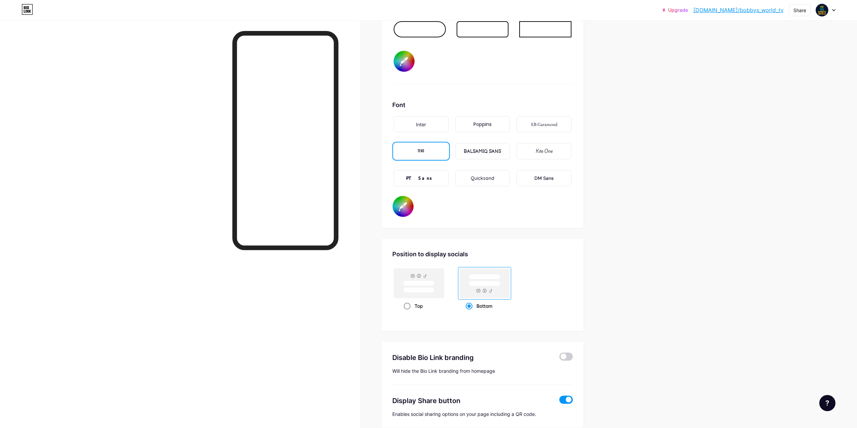
click at [412, 283] on rect at bounding box center [418, 283] width 31 height 5
click at [408, 312] on input "Top" at bounding box center [406, 314] width 4 height 4
radio input "true"
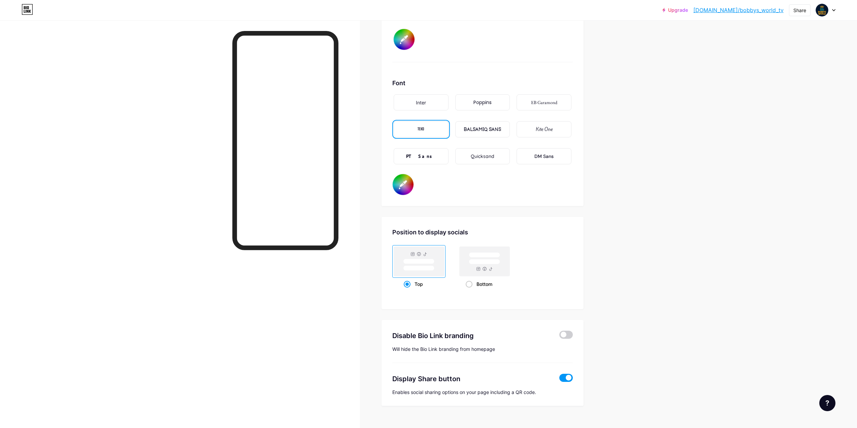
scroll to position [1147, 0]
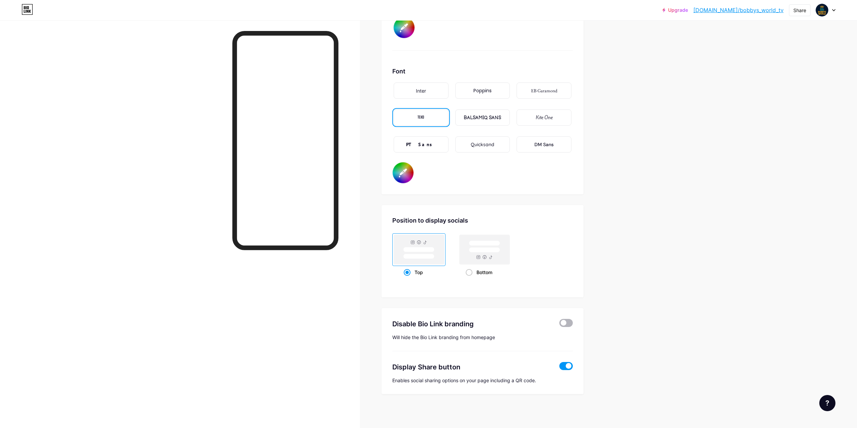
click at [569, 321] on span at bounding box center [566, 323] width 13 height 8
click at [560, 325] on input "checkbox" at bounding box center [560, 325] width 0 height 0
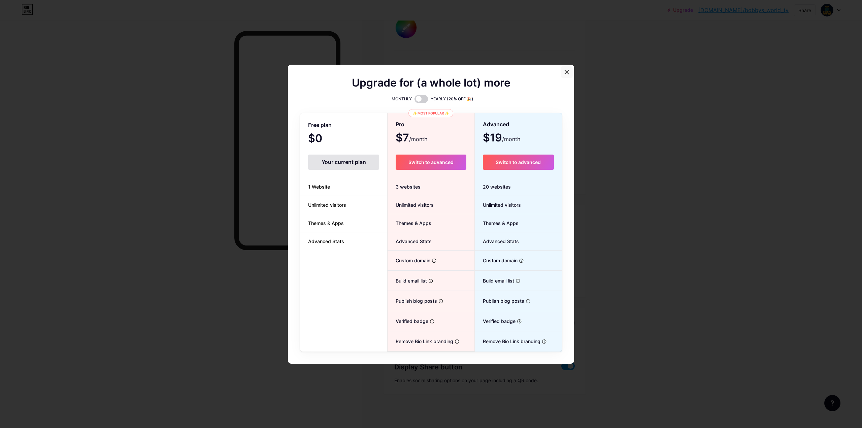
click at [567, 71] on icon at bounding box center [566, 71] width 5 height 5
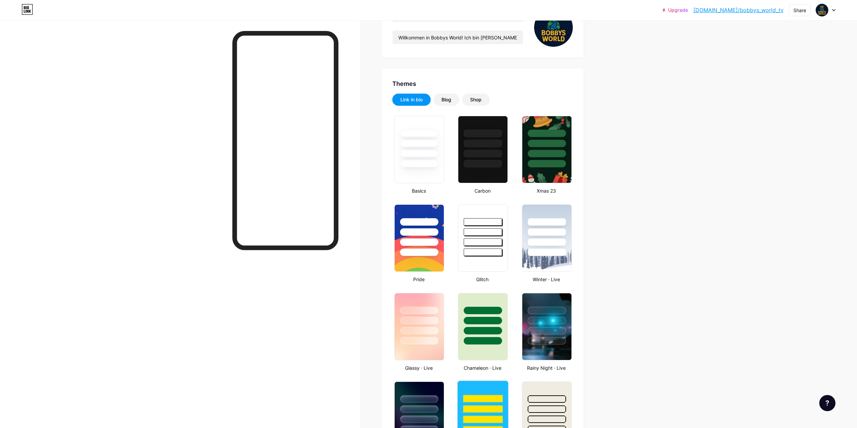
scroll to position [0, 0]
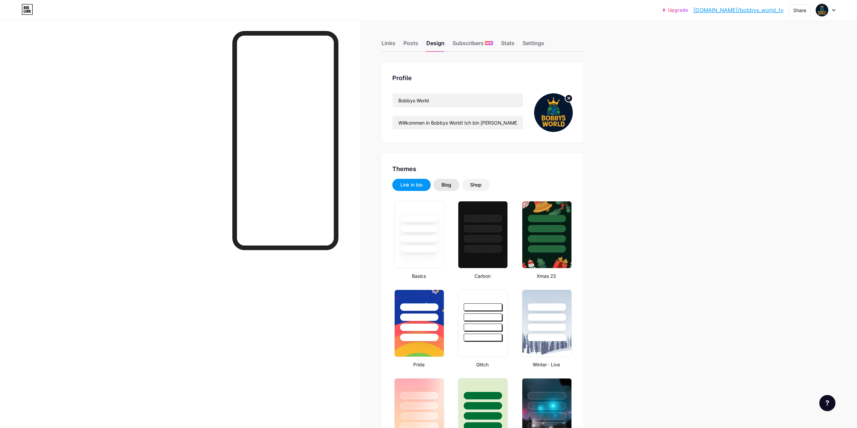
click at [451, 187] on div "Blog" at bounding box center [447, 185] width 10 height 7
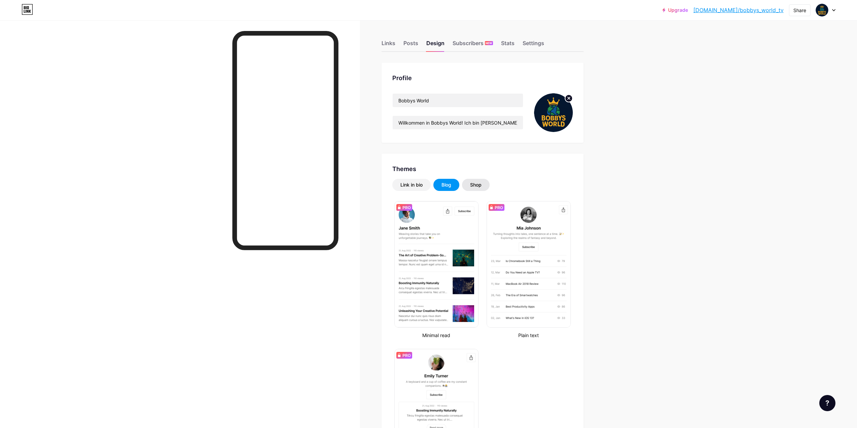
click at [471, 186] on div "Shop" at bounding box center [476, 185] width 28 height 12
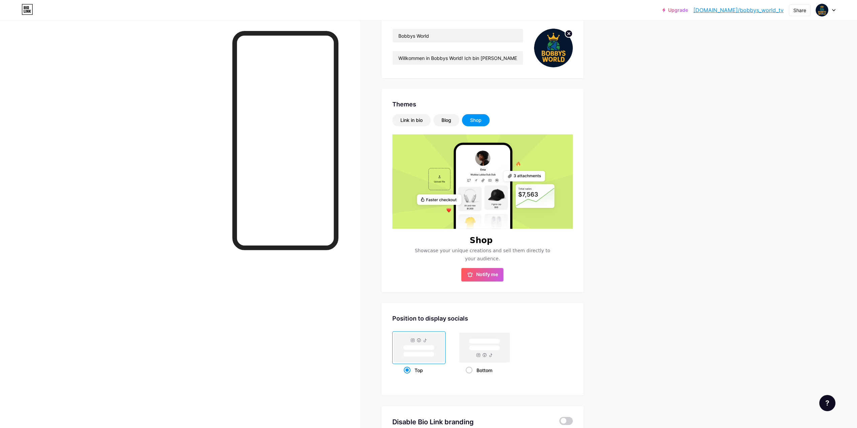
scroll to position [67, 0]
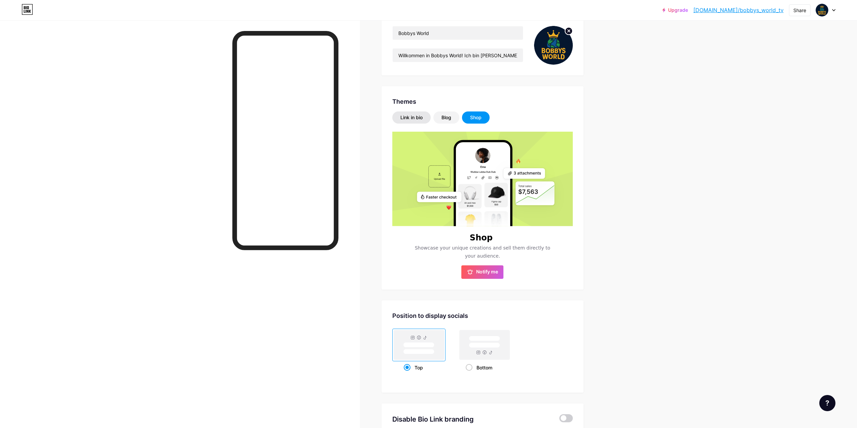
click at [404, 115] on div "Link in bio" at bounding box center [412, 117] width 22 height 7
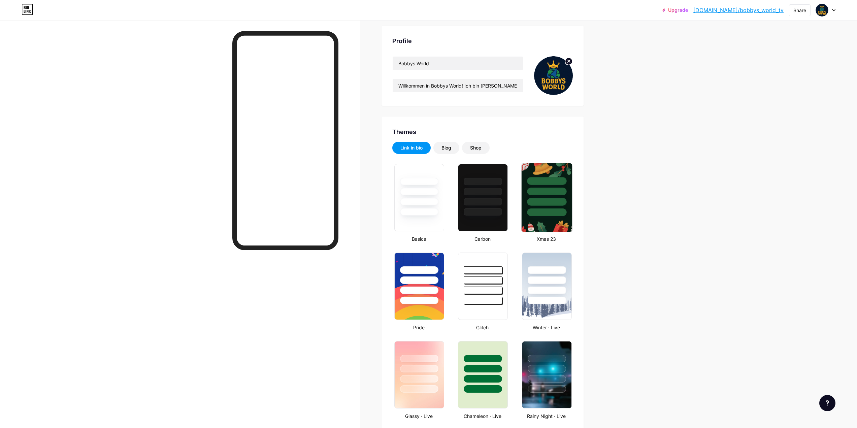
scroll to position [0, 0]
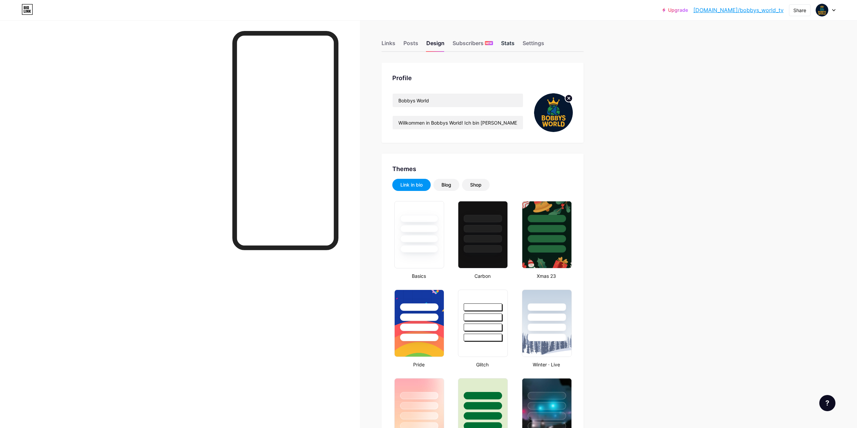
click at [515, 45] on div "Stats" at bounding box center [507, 45] width 13 height 12
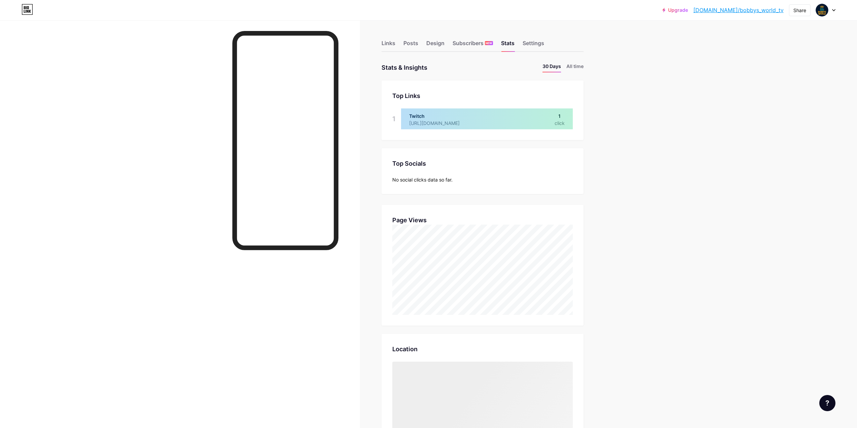
scroll to position [428, 857]
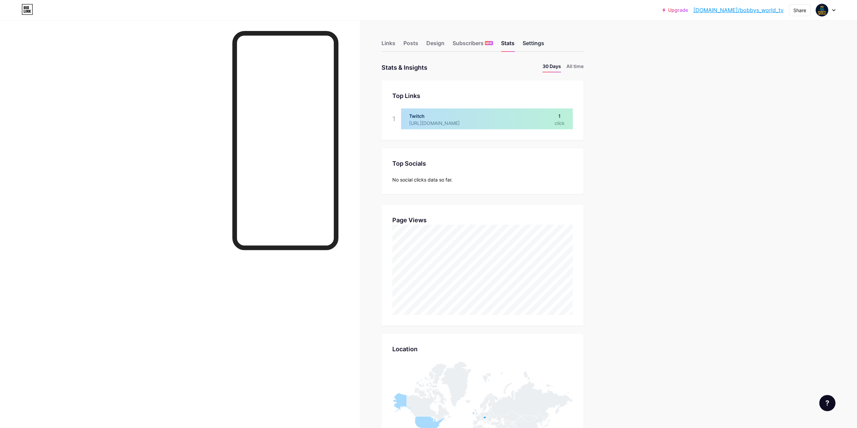
click at [540, 46] on div "Settings" at bounding box center [534, 45] width 22 height 12
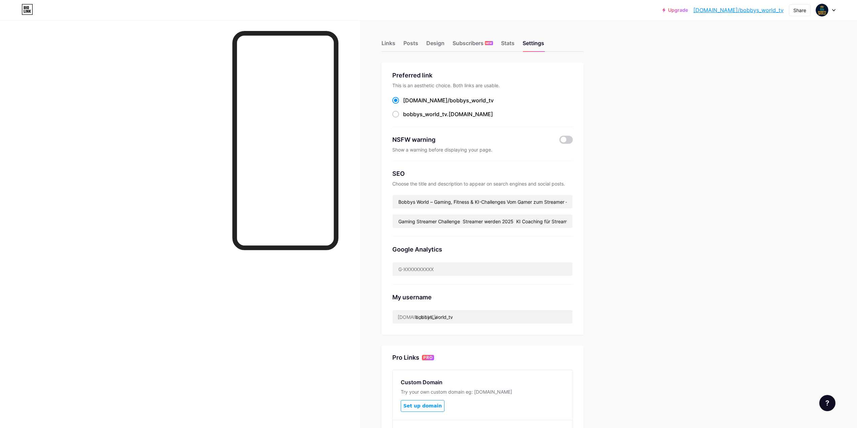
click at [503, 45] on div "Links Posts Design Subscribers NEW Stats Settings" at bounding box center [483, 40] width 202 height 24
click at [510, 44] on div "Stats" at bounding box center [507, 45] width 13 height 12
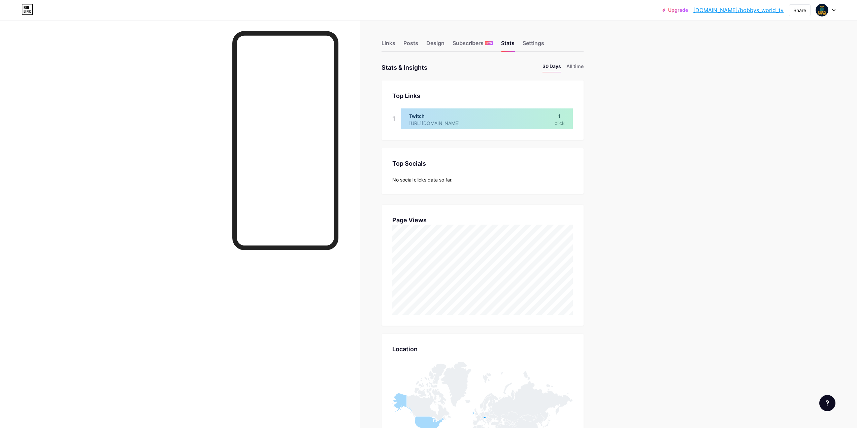
scroll to position [428, 857]
click at [566, 113] on div at bounding box center [487, 118] width 172 height 21
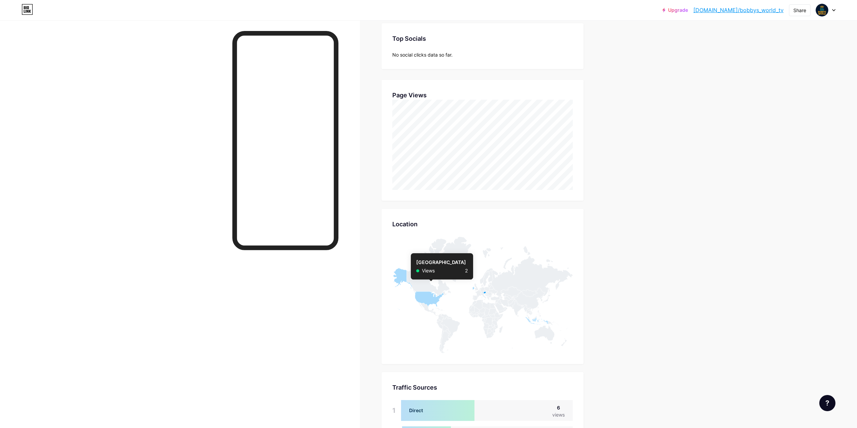
scroll to position [135, 0]
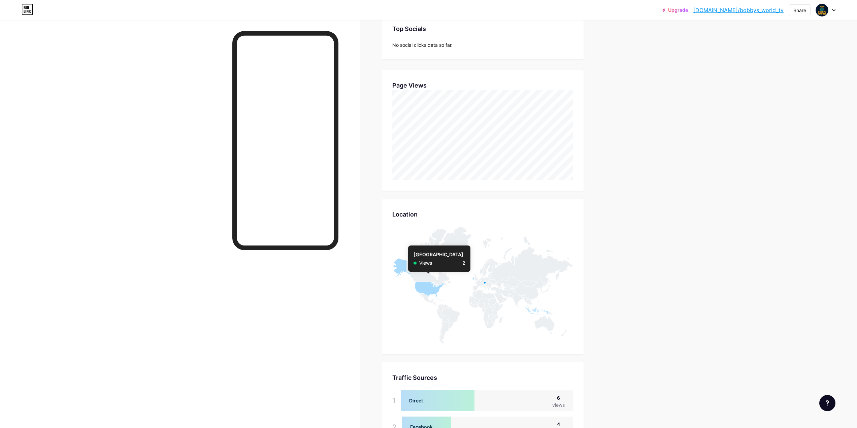
click at [431, 286] on icon at bounding box center [418, 279] width 52 height 42
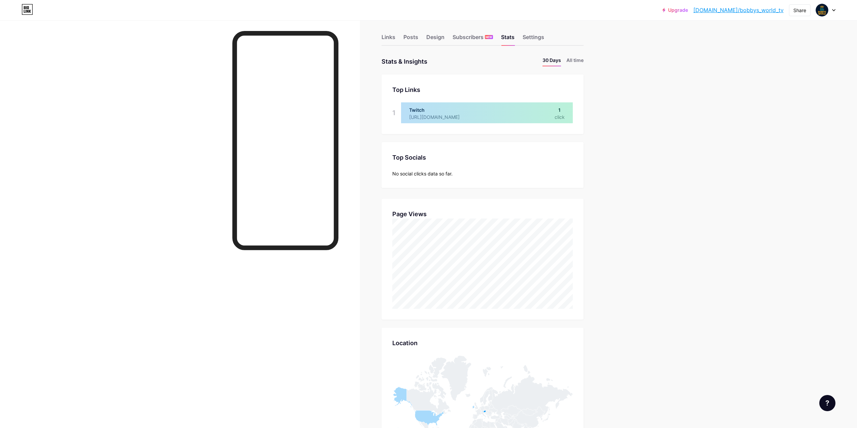
scroll to position [0, 0]
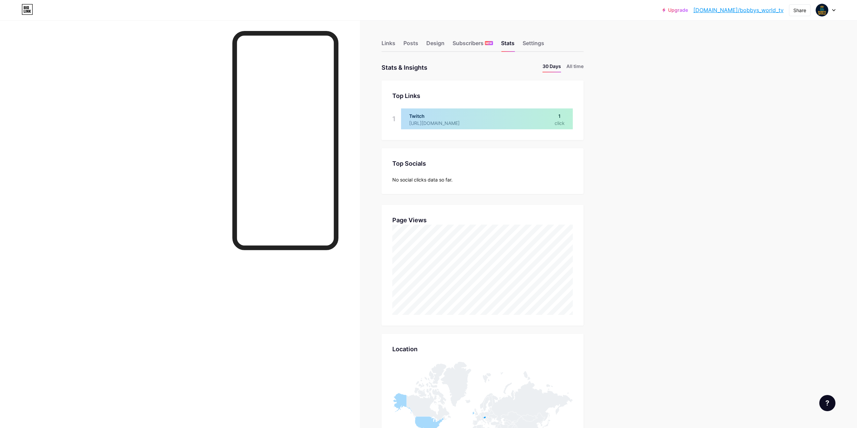
click at [761, 126] on div "Upgrade [DOMAIN_NAME]/bobbys... [DOMAIN_NAME]/[PERSON_NAME] Share Switch accoun…" at bounding box center [428, 334] width 857 height 669
click at [534, 48] on div "Settings" at bounding box center [534, 45] width 22 height 12
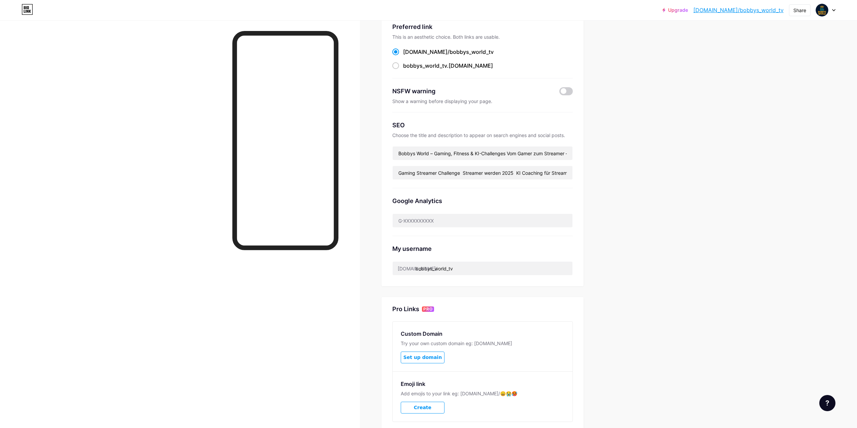
scroll to position [99, 0]
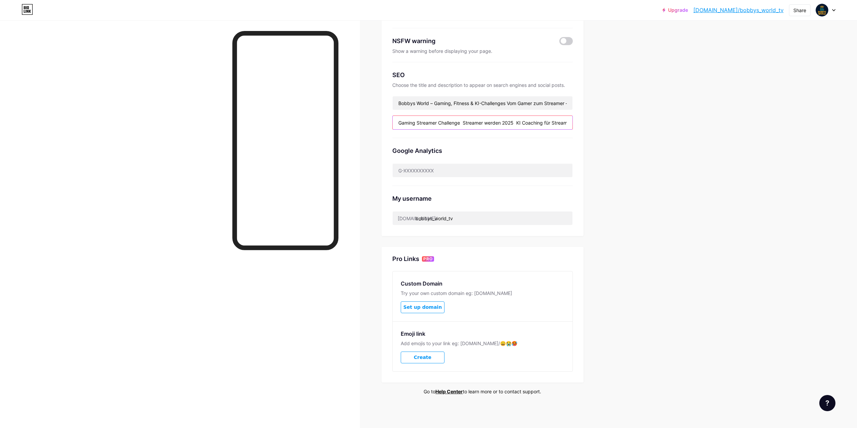
click at [406, 120] on input "Gaming Streamer Challenge Streamer werden 2025 KI Coaching für Streamer Fitness…" at bounding box center [483, 122] width 180 height 13
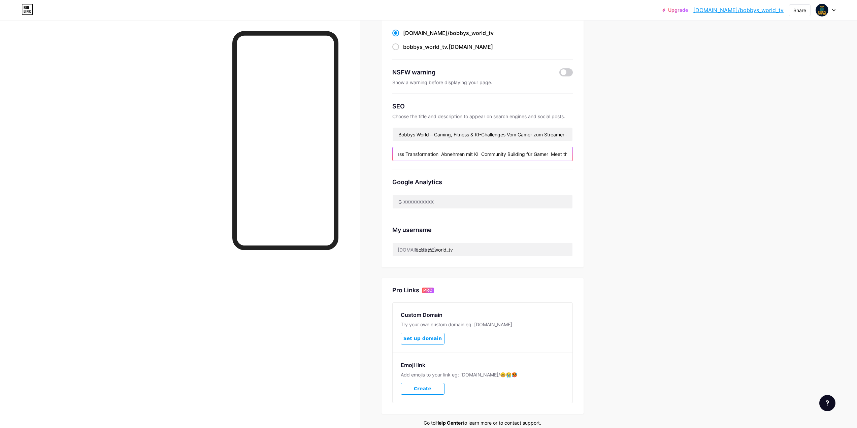
scroll to position [0, 207]
drag, startPoint x: 405, startPoint y: 150, endPoint x: 690, endPoint y: 181, distance: 286.7
click at [690, 181] on div "Upgrade [DOMAIN_NAME]/bobbys... [DOMAIN_NAME]/[PERSON_NAME] Share Switch accoun…" at bounding box center [428, 197] width 857 height 528
click at [689, 181] on div "Upgrade [DOMAIN_NAME]/bobbys... [DOMAIN_NAME]/[PERSON_NAME] Share Switch accoun…" at bounding box center [428, 197] width 857 height 528
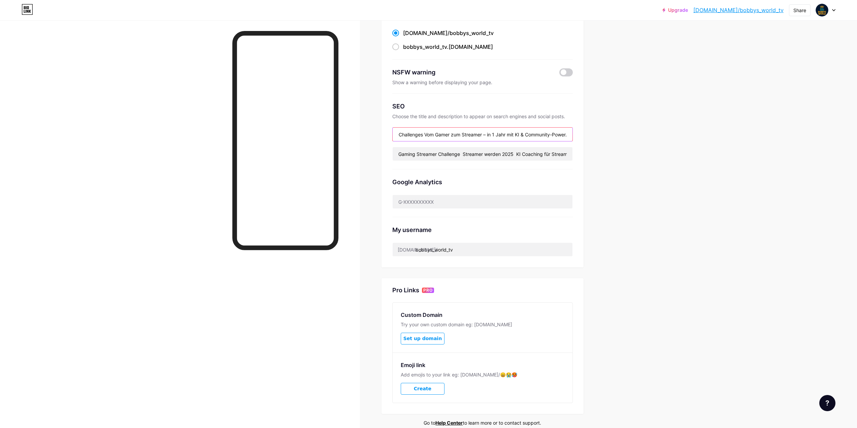
drag, startPoint x: 428, startPoint y: 137, endPoint x: 621, endPoint y: 145, distance: 193.5
click at [621, 145] on div "Upgrade [DOMAIN_NAME]/bobbys... [DOMAIN_NAME]/[PERSON_NAME] Share Switch accoun…" at bounding box center [428, 197] width 857 height 528
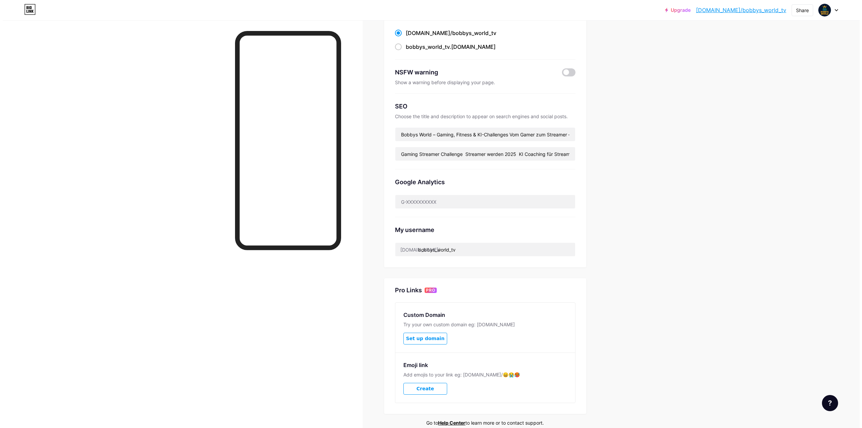
scroll to position [0, 0]
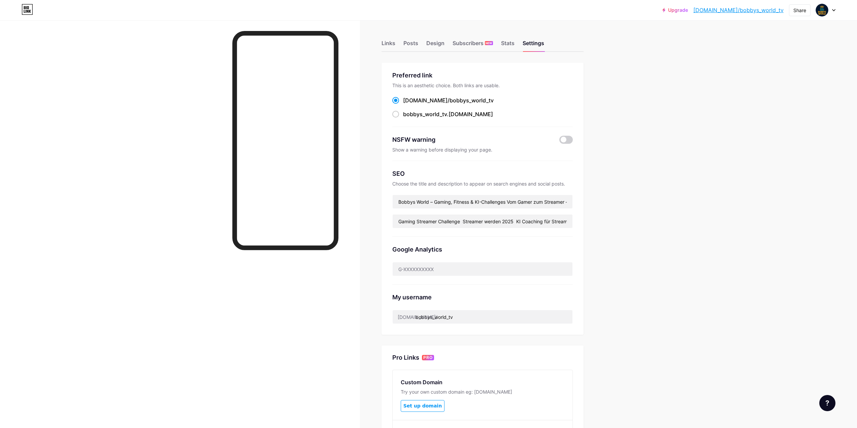
click at [832, 10] on div at bounding box center [826, 10] width 20 height 12
click at [796, 72] on link "Account settings" at bounding box center [794, 76] width 84 height 18
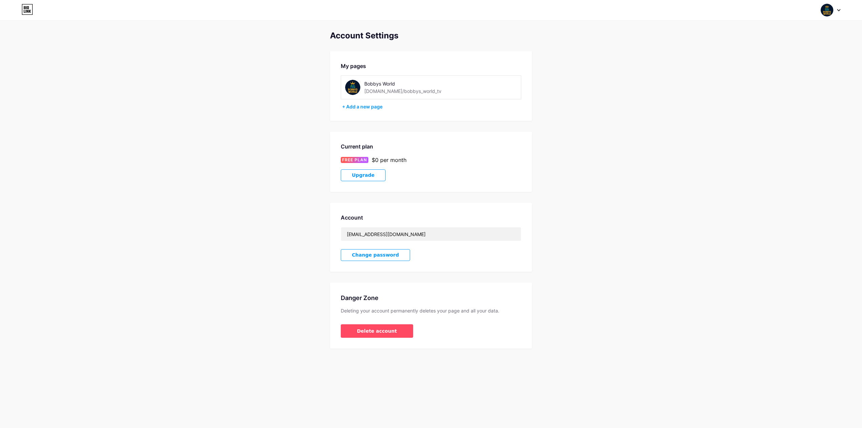
click at [20, 12] on div "Switch accounts Bobbys World [DOMAIN_NAME]/bobbys_world_tv + Add a new page Das…" at bounding box center [431, 10] width 862 height 12
click at [26, 12] on icon at bounding box center [27, 9] width 11 height 11
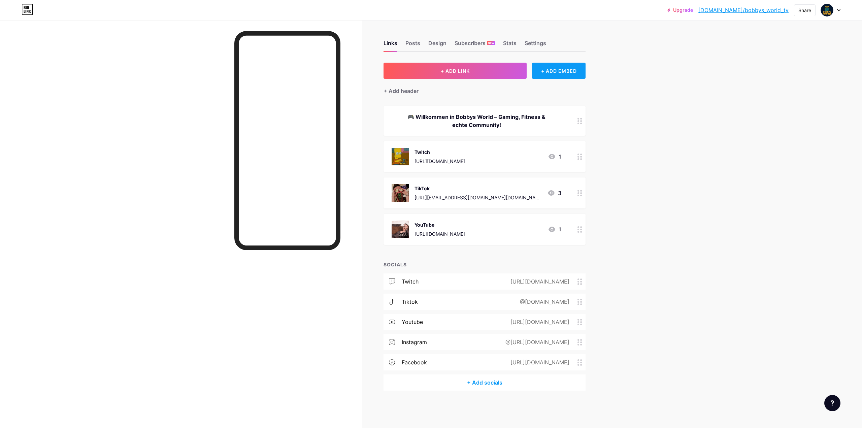
click at [569, 70] on div "+ ADD EMBED" at bounding box center [559, 71] width 54 height 16
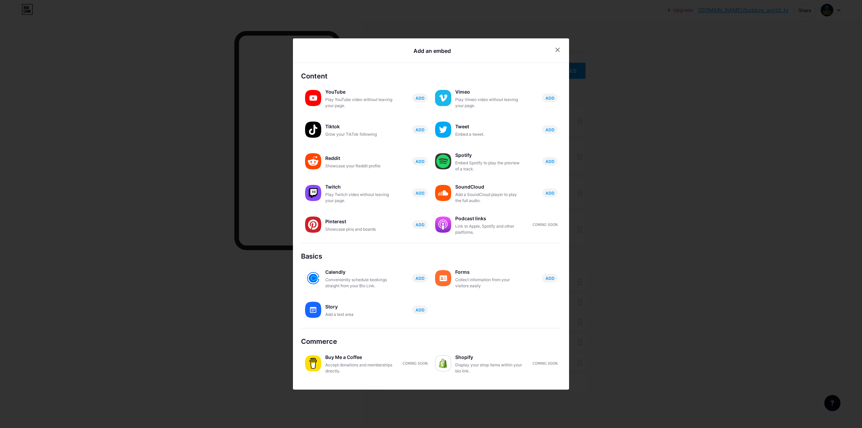
click at [239, 222] on div at bounding box center [431, 214] width 862 height 428
